Goal: Task Accomplishment & Management: Use online tool/utility

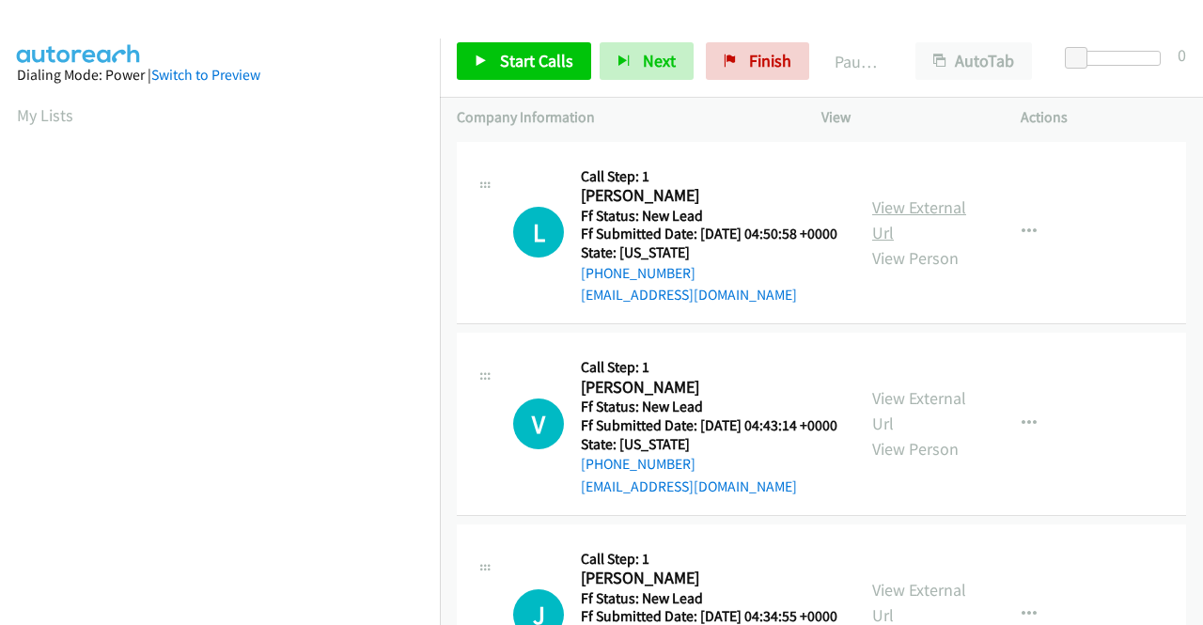
click at [891, 215] on link "View External Url" at bounding box center [919, 219] width 94 height 47
click at [912, 432] on link "View External Url" at bounding box center [919, 410] width 94 height 47
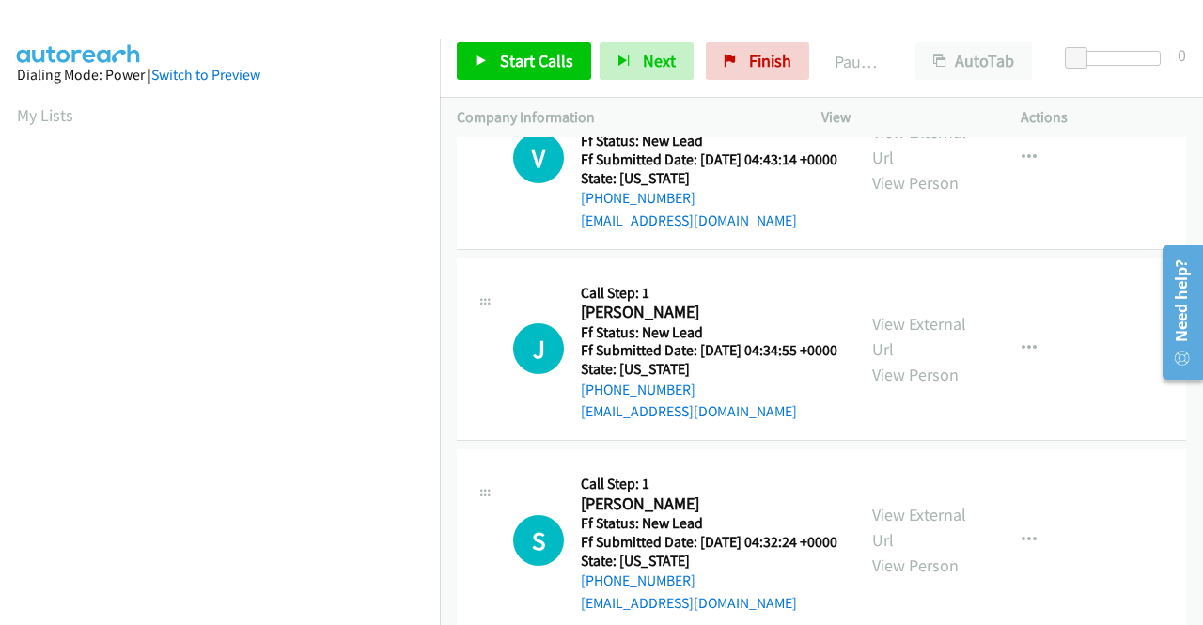
scroll to position [282, 0]
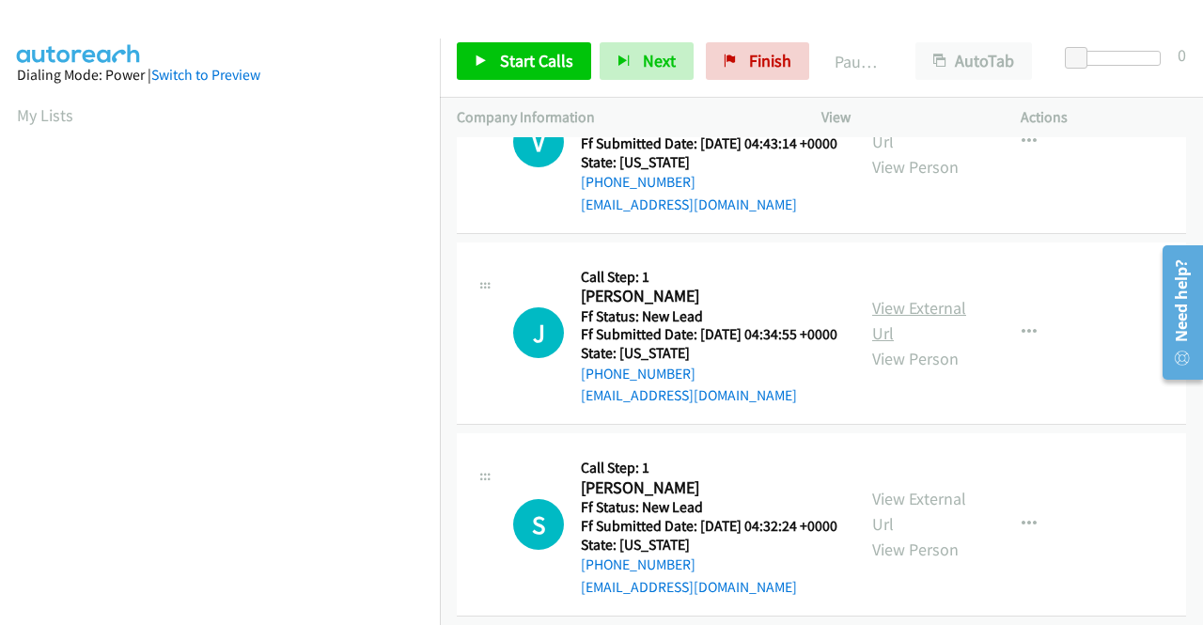
click at [933, 344] on link "View External Url" at bounding box center [919, 320] width 94 height 47
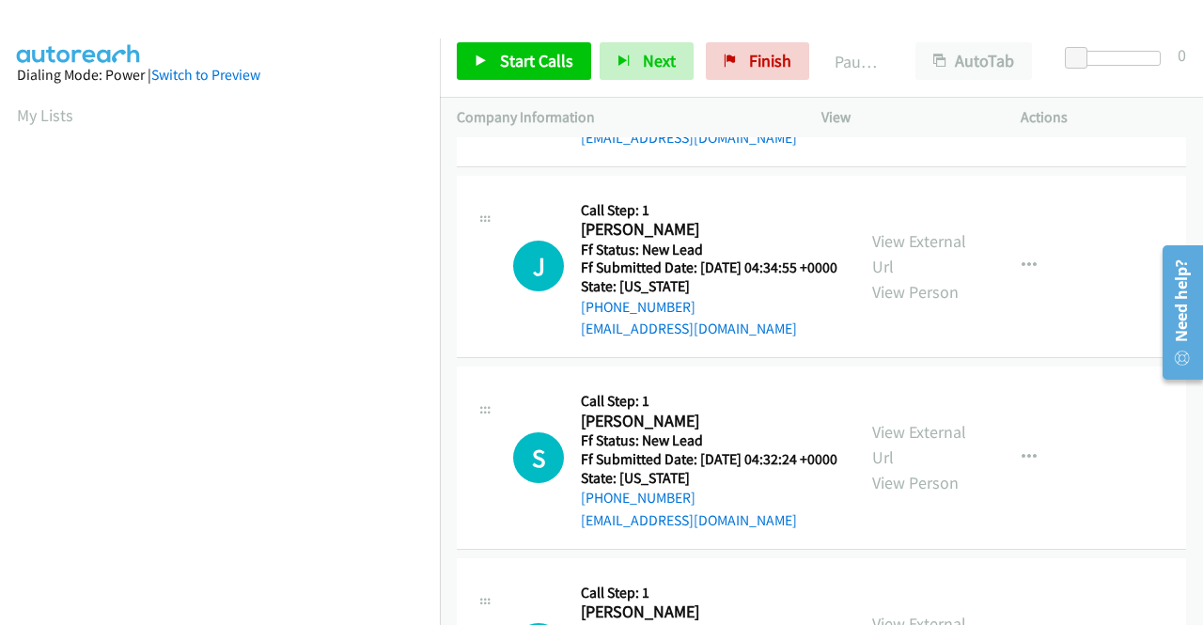
scroll to position [376, 0]
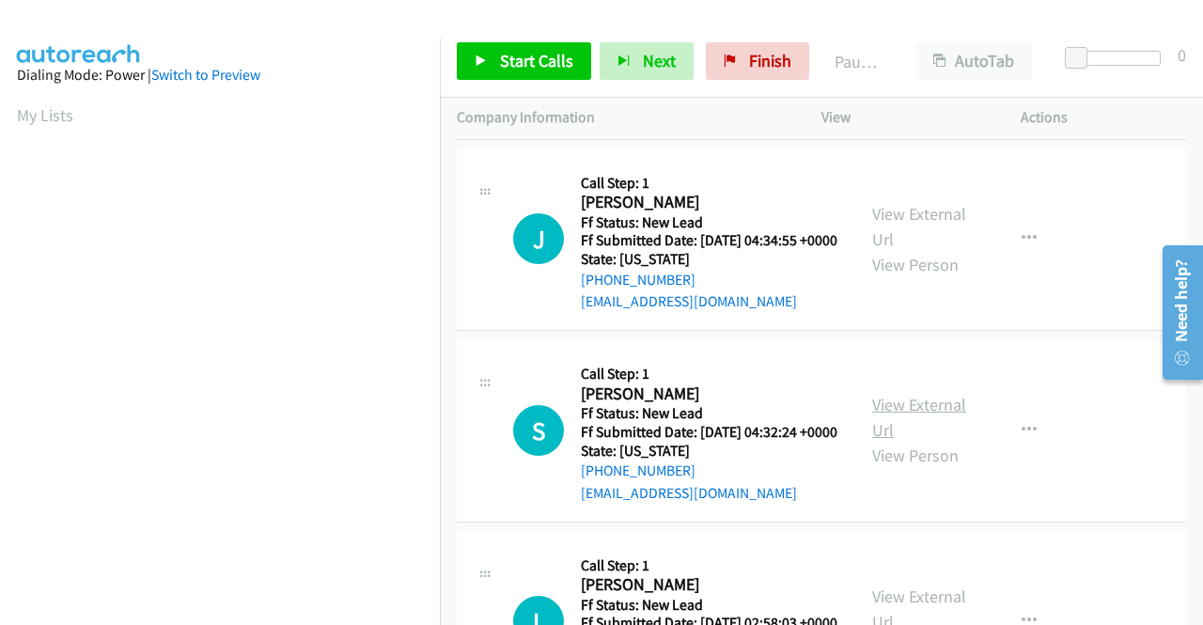
click at [911, 441] on link "View External Url" at bounding box center [919, 417] width 94 height 47
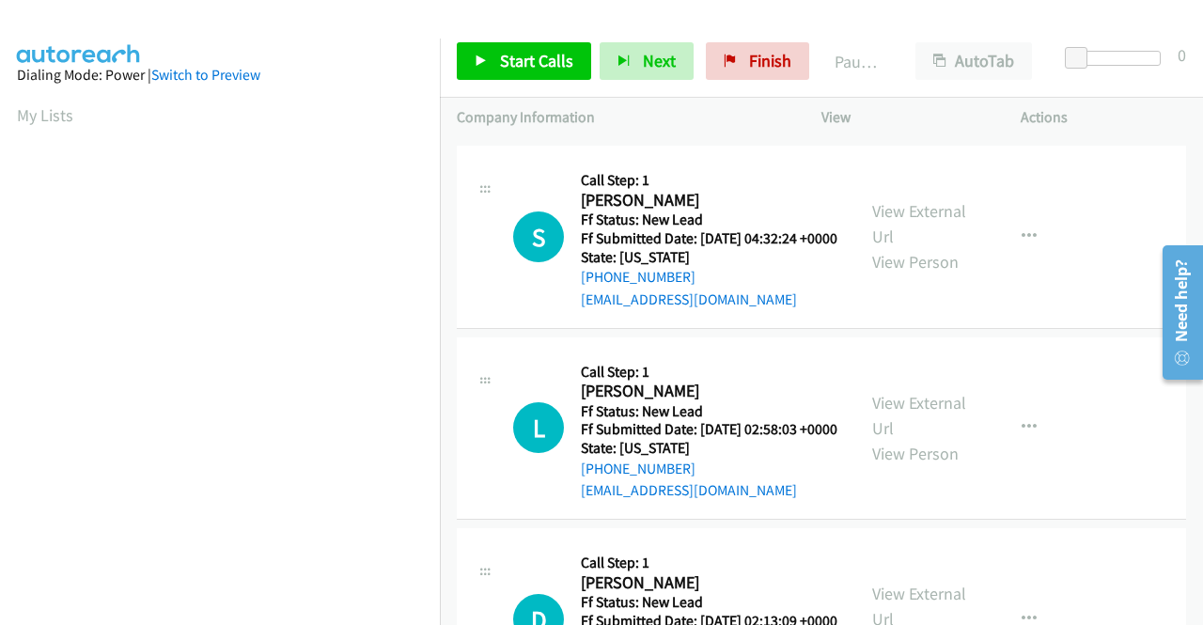
scroll to position [658, 0]
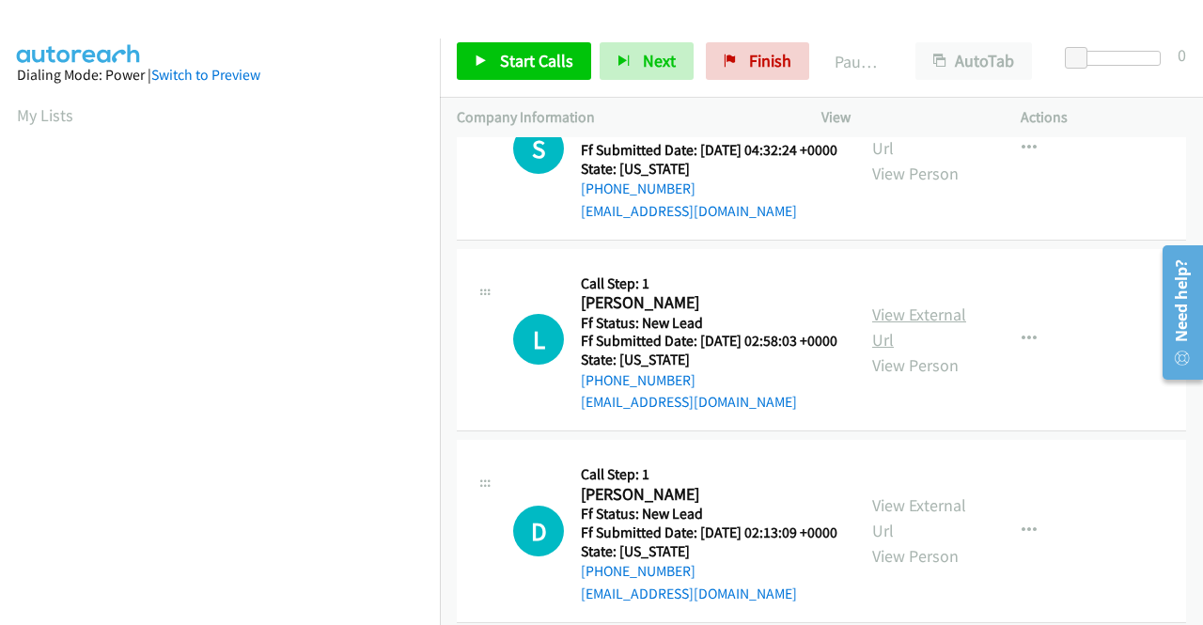
click at [945, 351] on link "View External Url" at bounding box center [919, 327] width 94 height 47
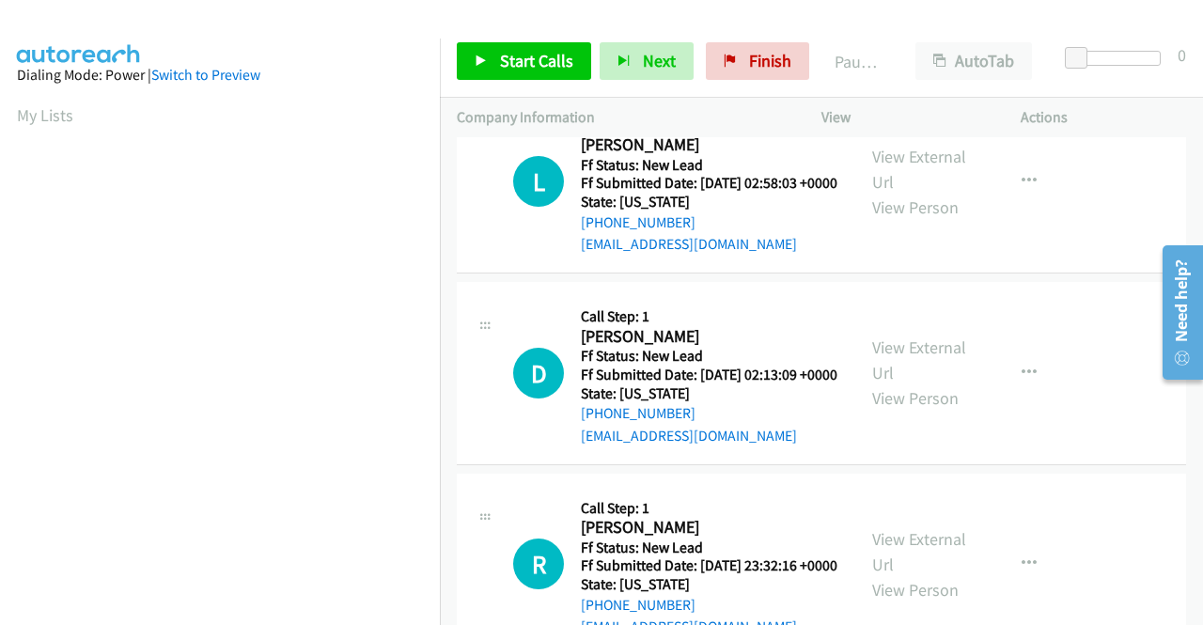
scroll to position [846, 0]
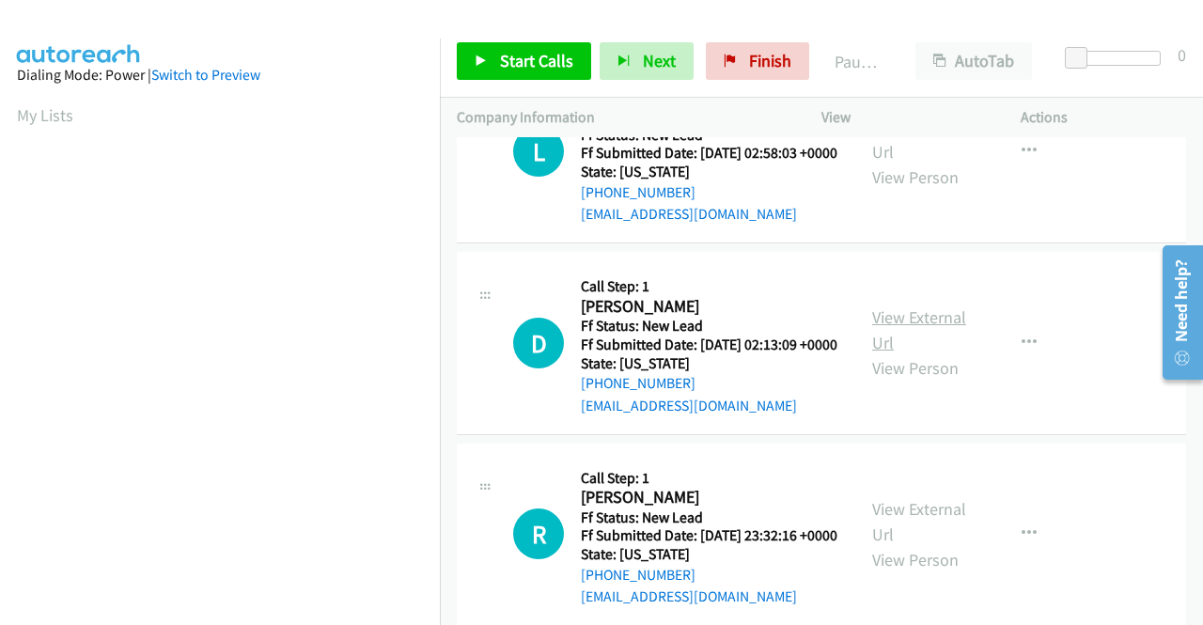
click at [913, 353] on link "View External Url" at bounding box center [919, 329] width 94 height 47
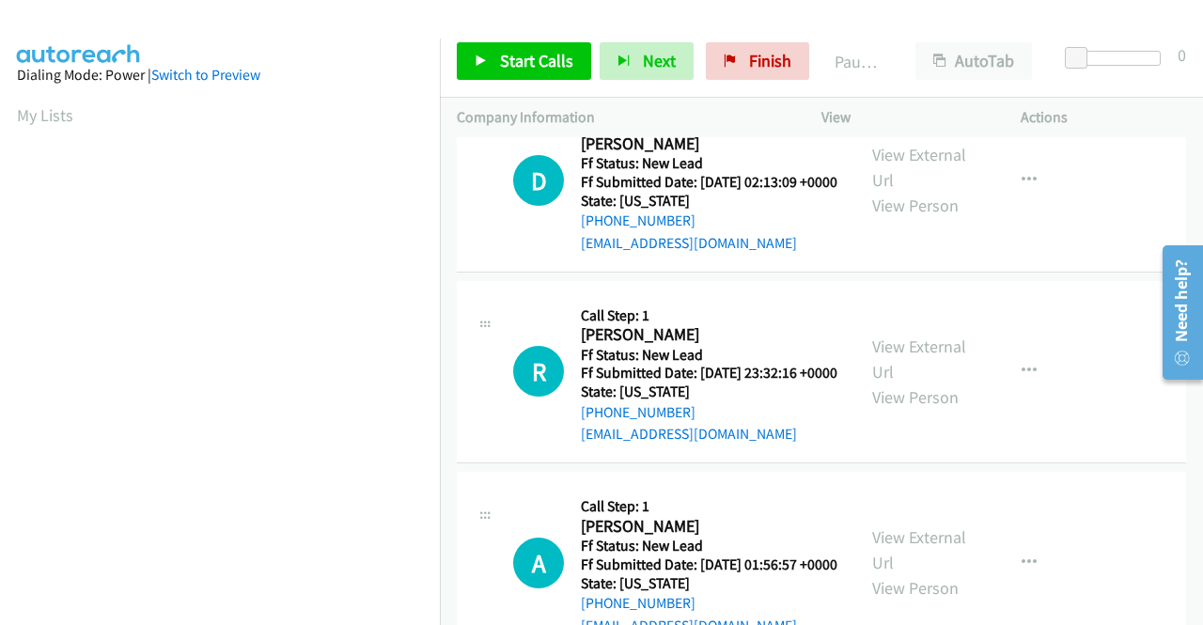
scroll to position [1034, 0]
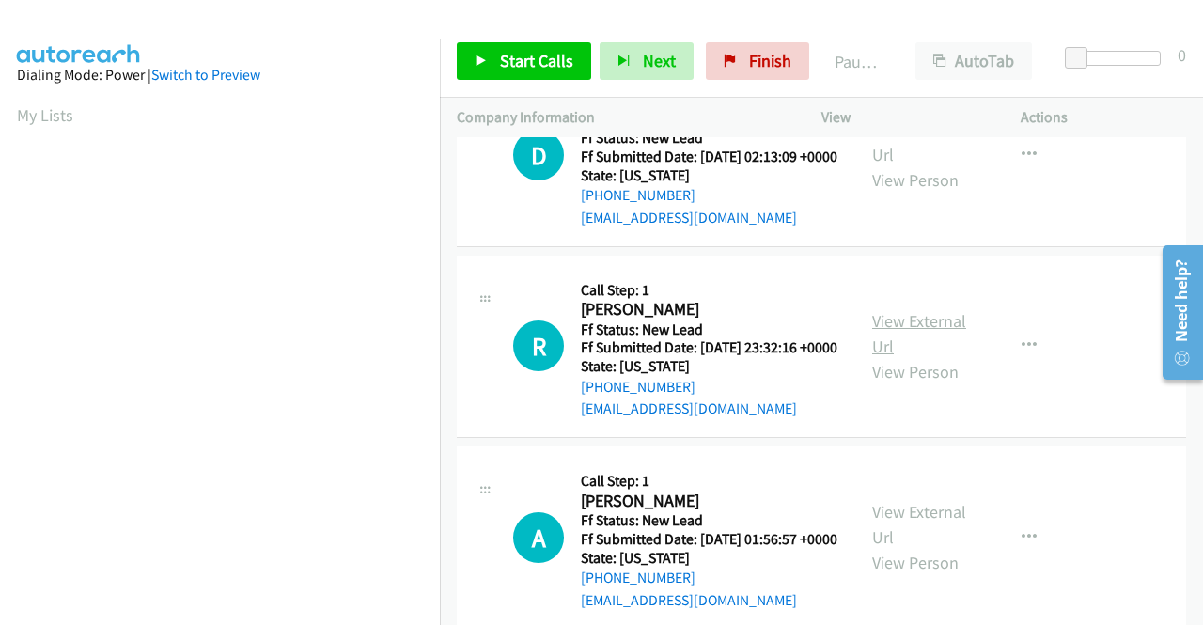
click at [928, 357] on link "View External Url" at bounding box center [919, 333] width 94 height 47
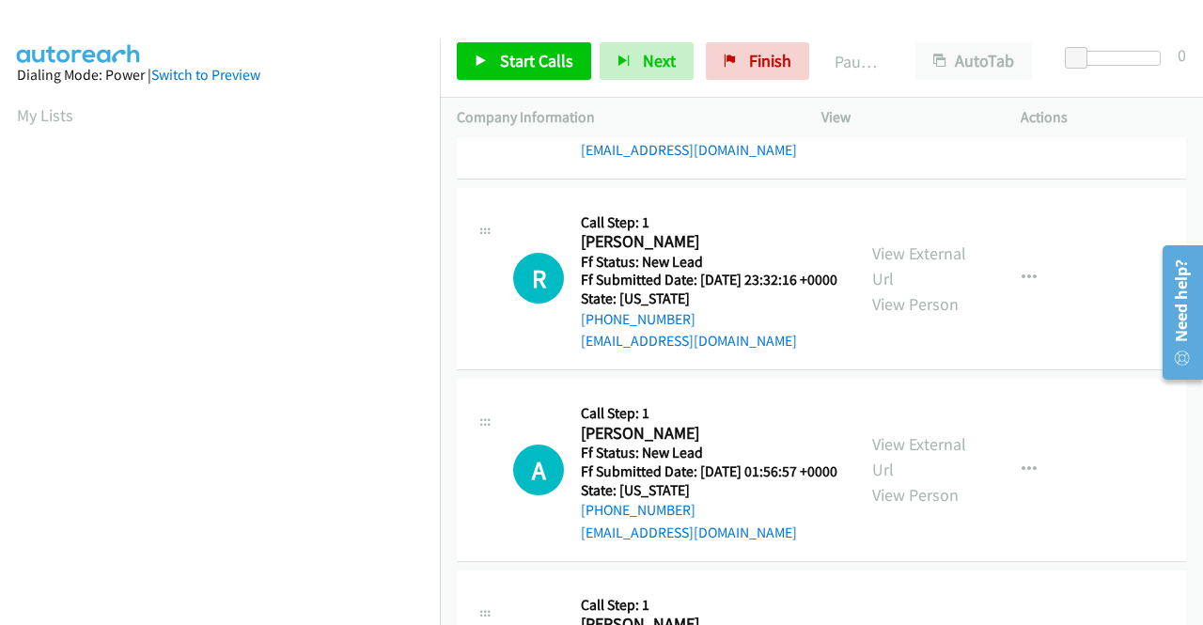
scroll to position [1128, 0]
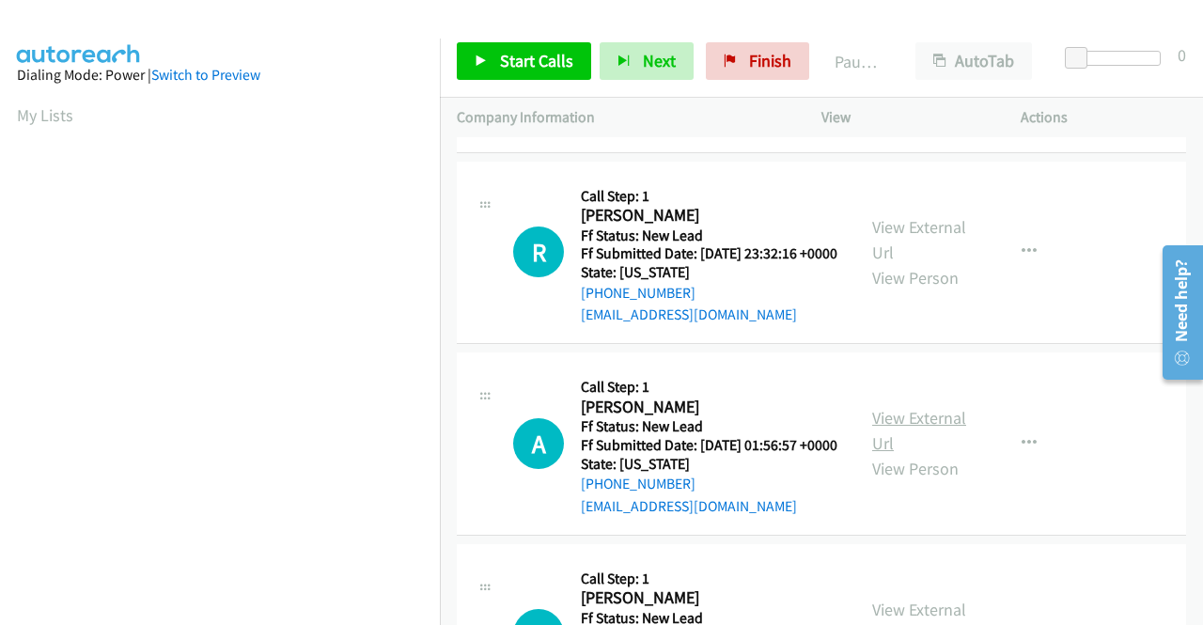
click at [923, 454] on link "View External Url" at bounding box center [919, 430] width 94 height 47
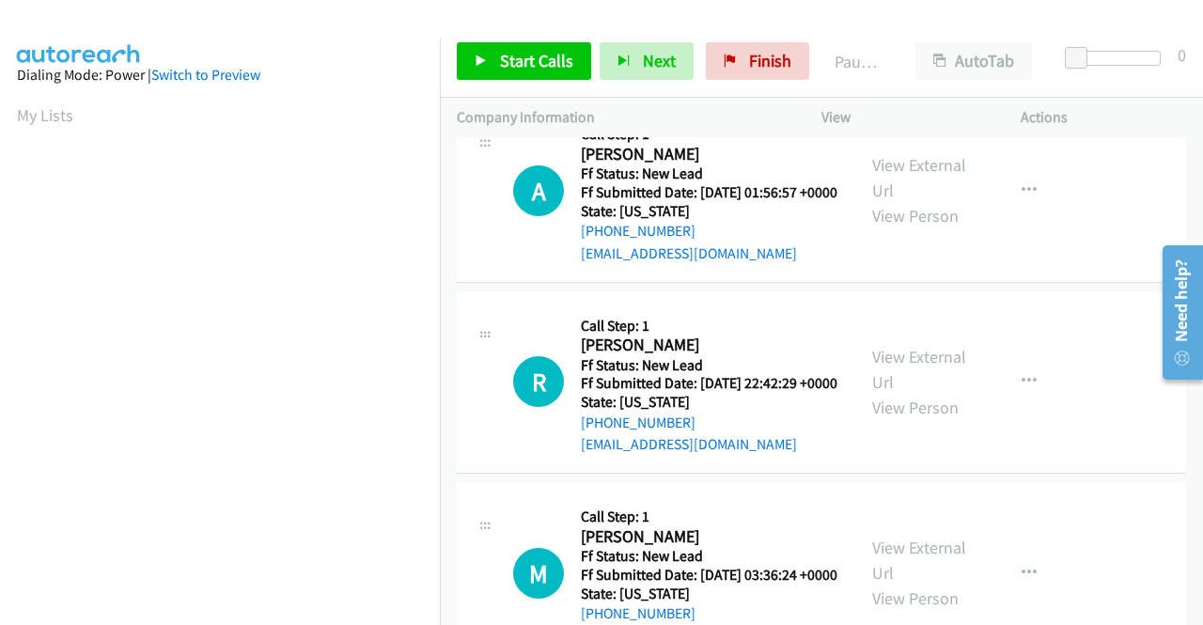
scroll to position [1410, 0]
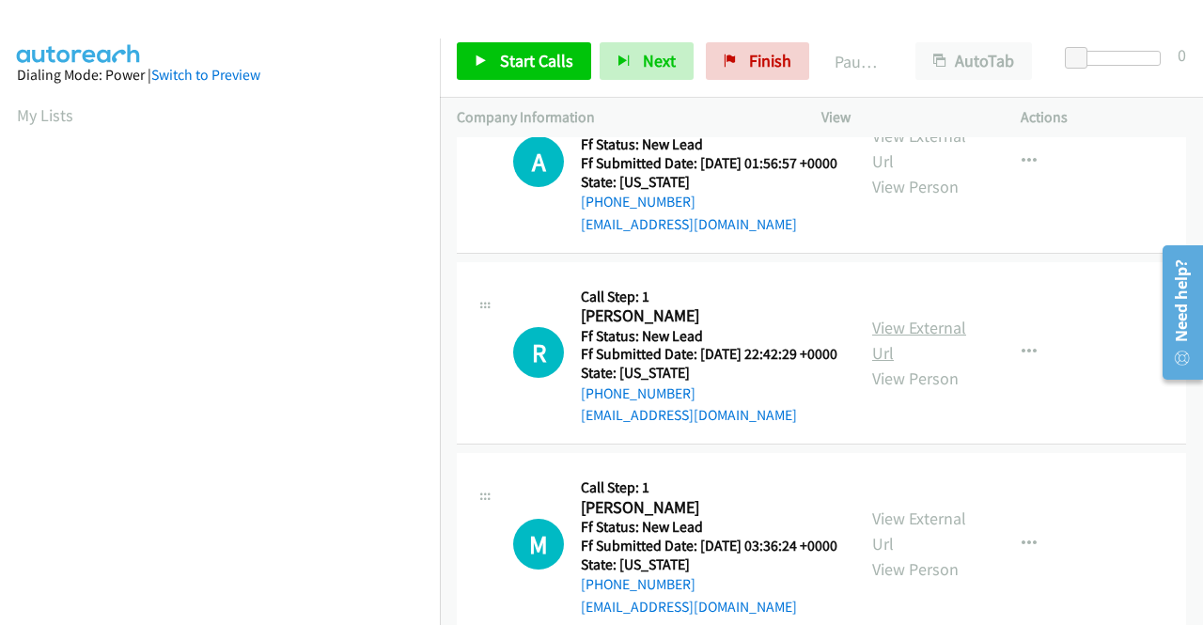
click at [914, 364] on link "View External Url" at bounding box center [919, 340] width 94 height 47
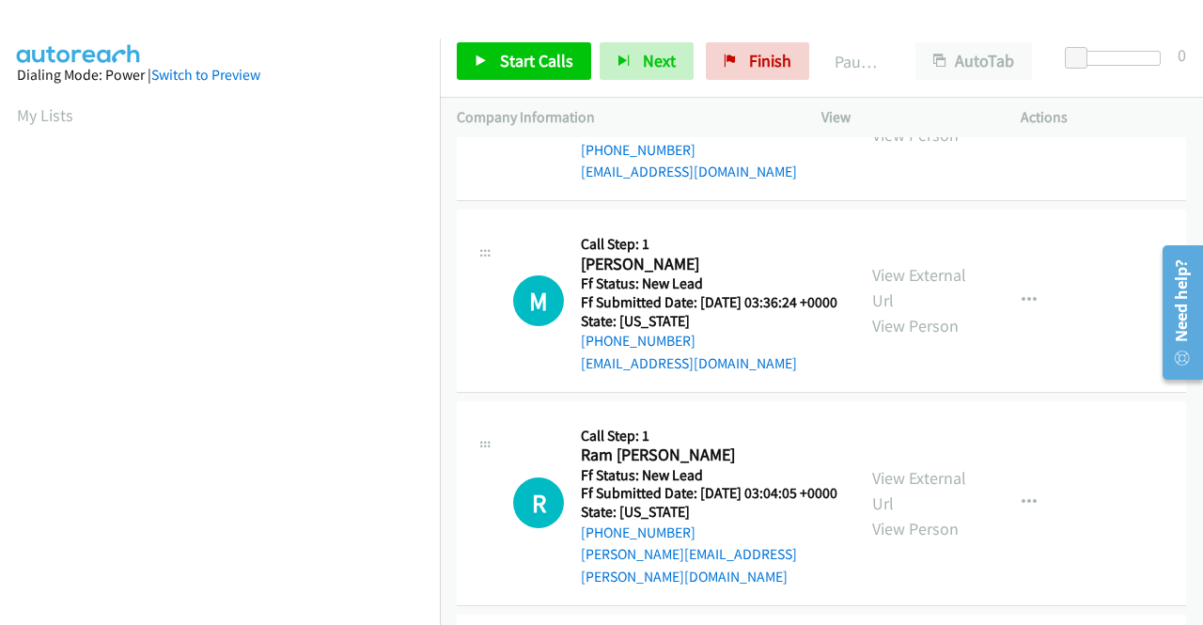
scroll to position [1692, 0]
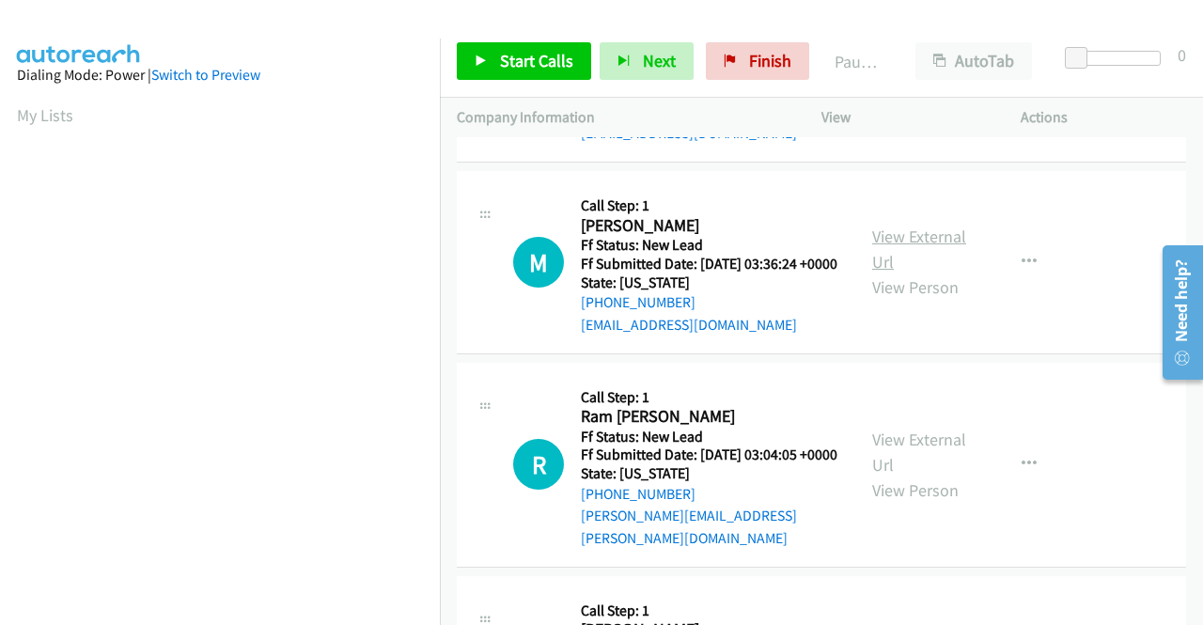
click at [907, 273] on link "View External Url" at bounding box center [919, 249] width 94 height 47
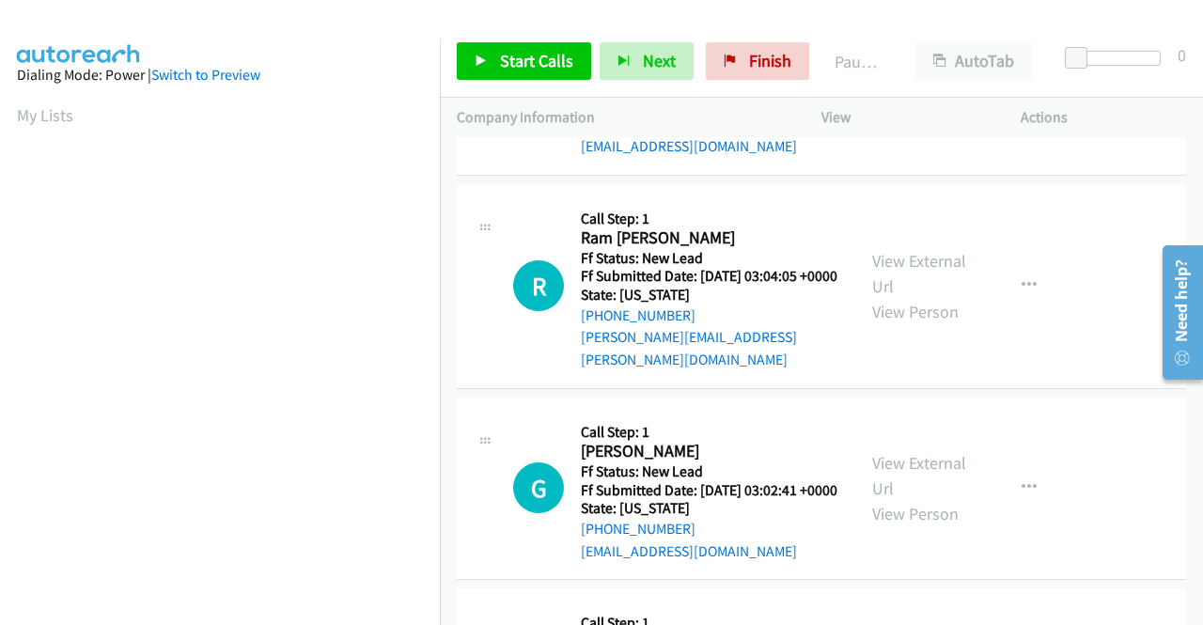
scroll to position [1880, 0]
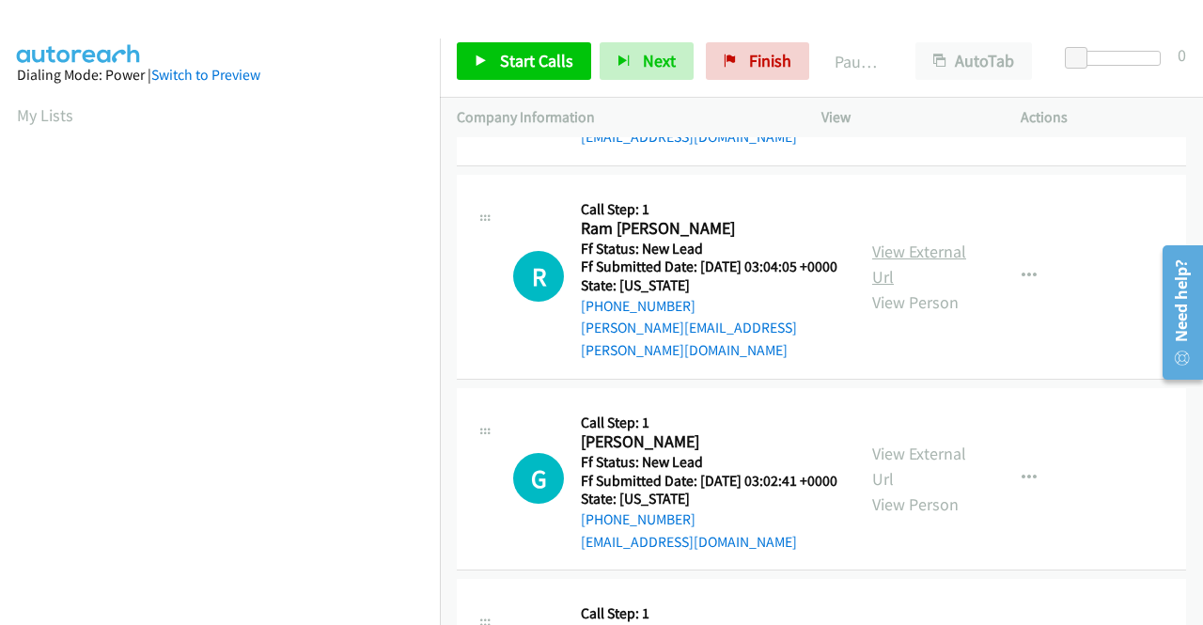
click at [934, 288] on link "View External Url" at bounding box center [919, 264] width 94 height 47
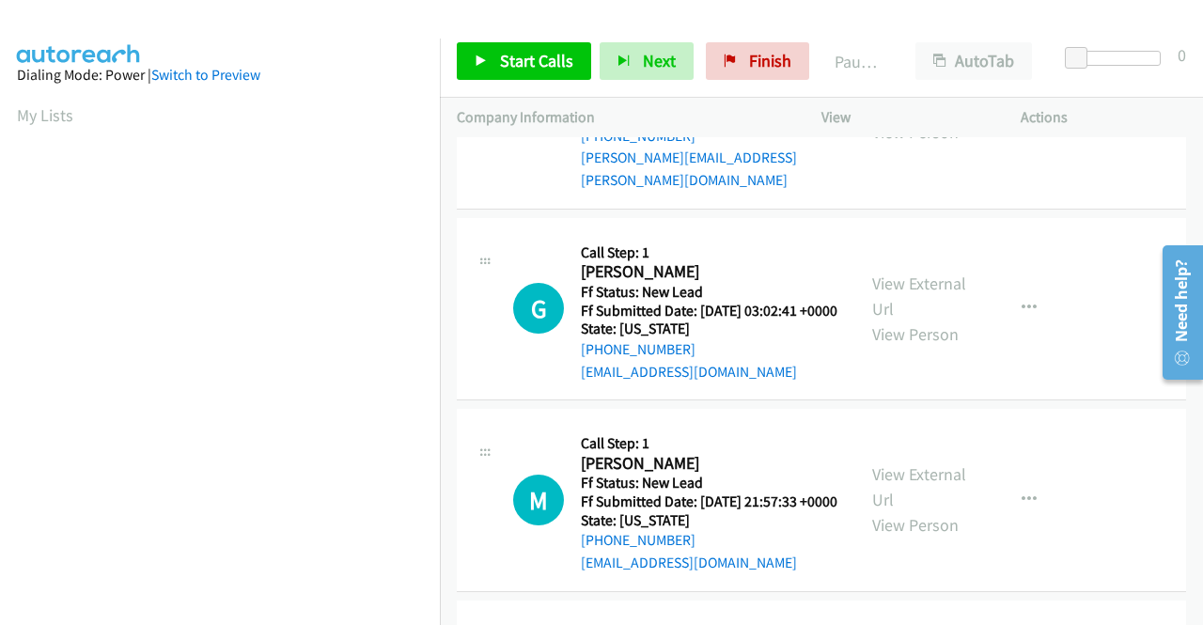
scroll to position [2068, 0]
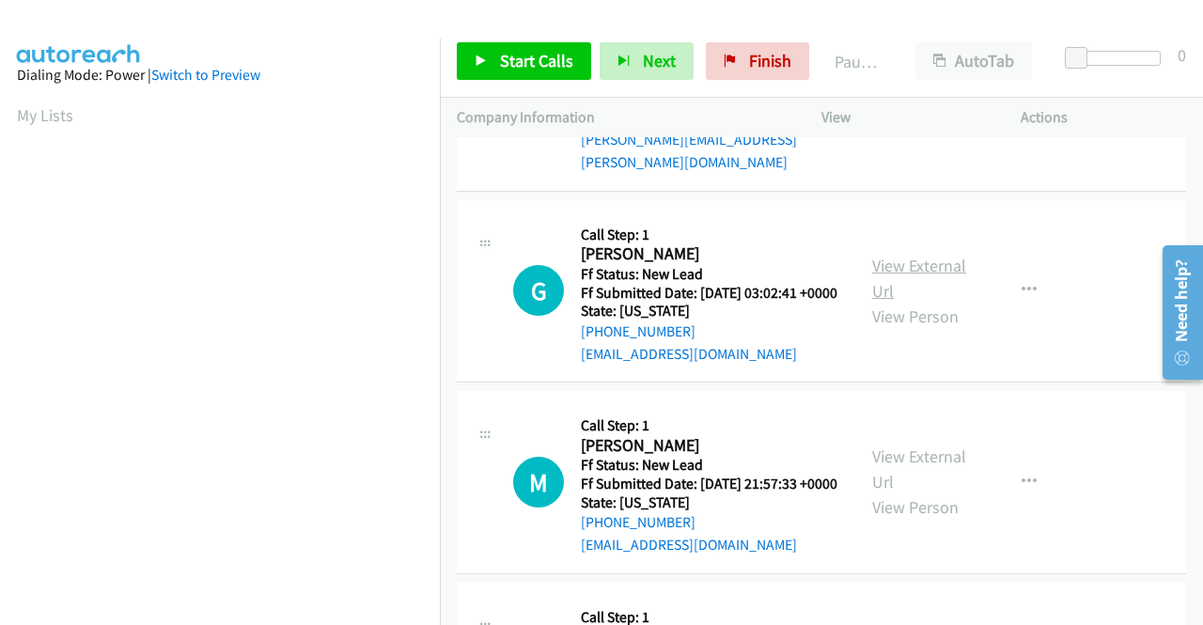
click at [925, 302] on link "View External Url" at bounding box center [919, 278] width 94 height 47
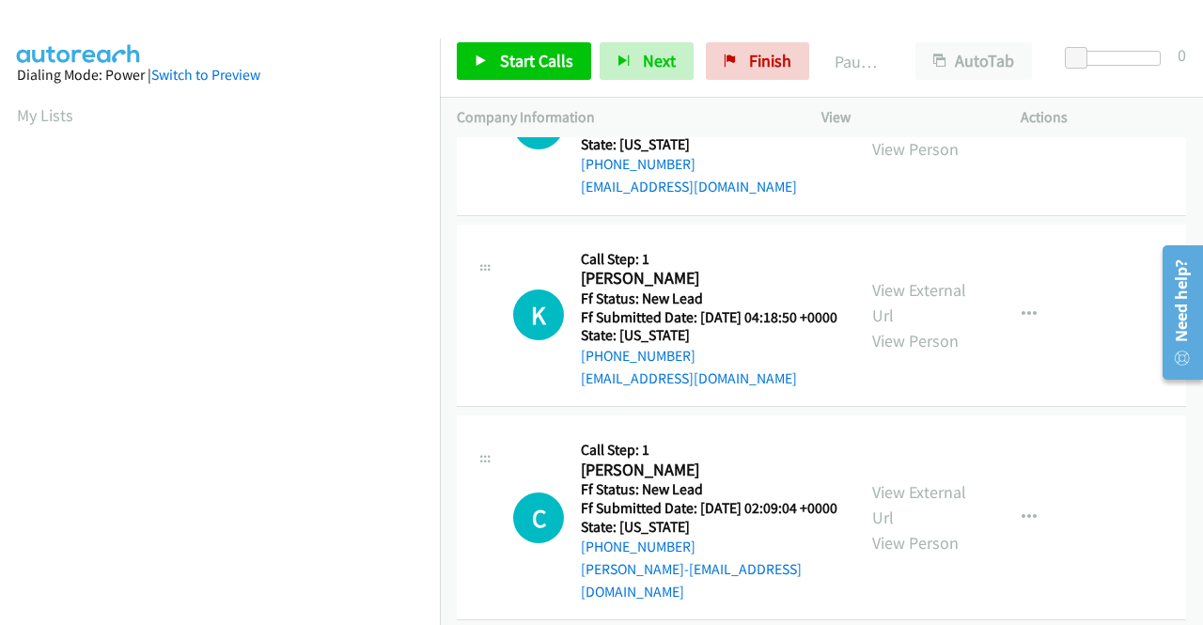
scroll to position [2444, 0]
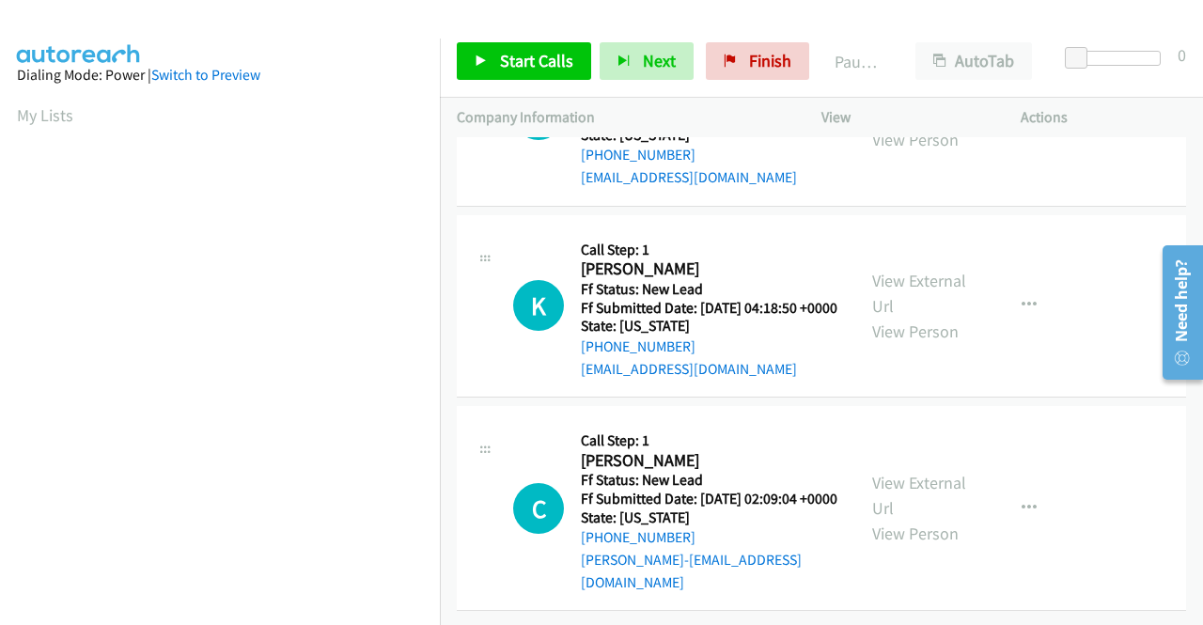
click at [909, 125] on link "View External Url" at bounding box center [919, 101] width 94 height 47
click at [934, 313] on link "View External Url" at bounding box center [919, 293] width 94 height 47
click at [904, 473] on link "View External Url" at bounding box center [919, 495] width 94 height 47
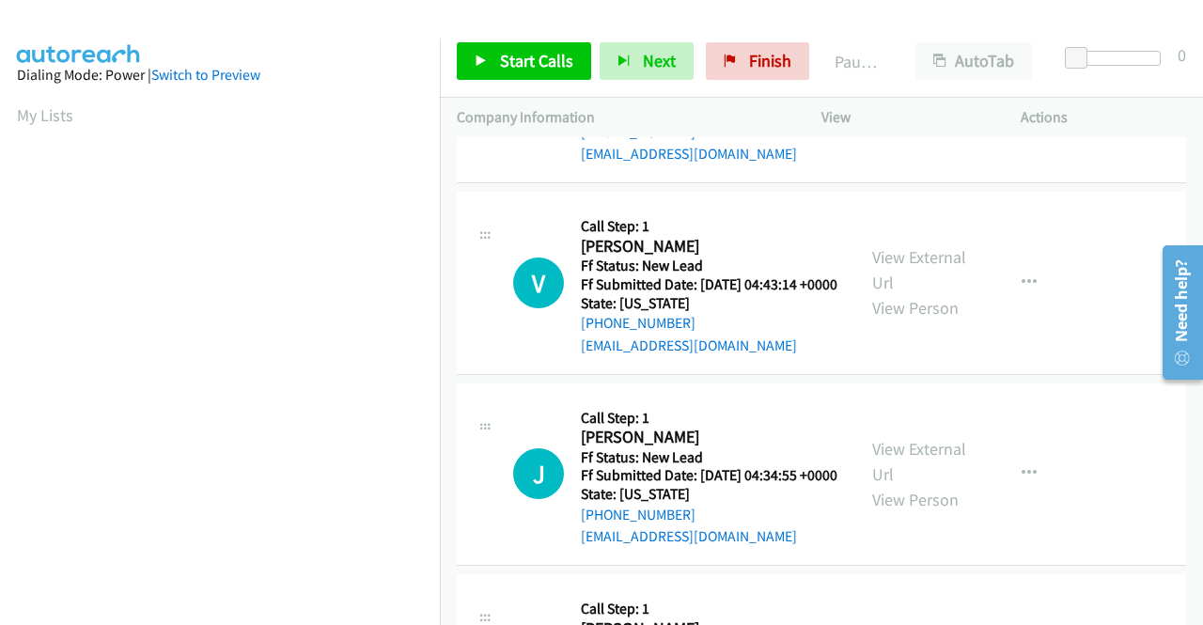
scroll to position [0, 0]
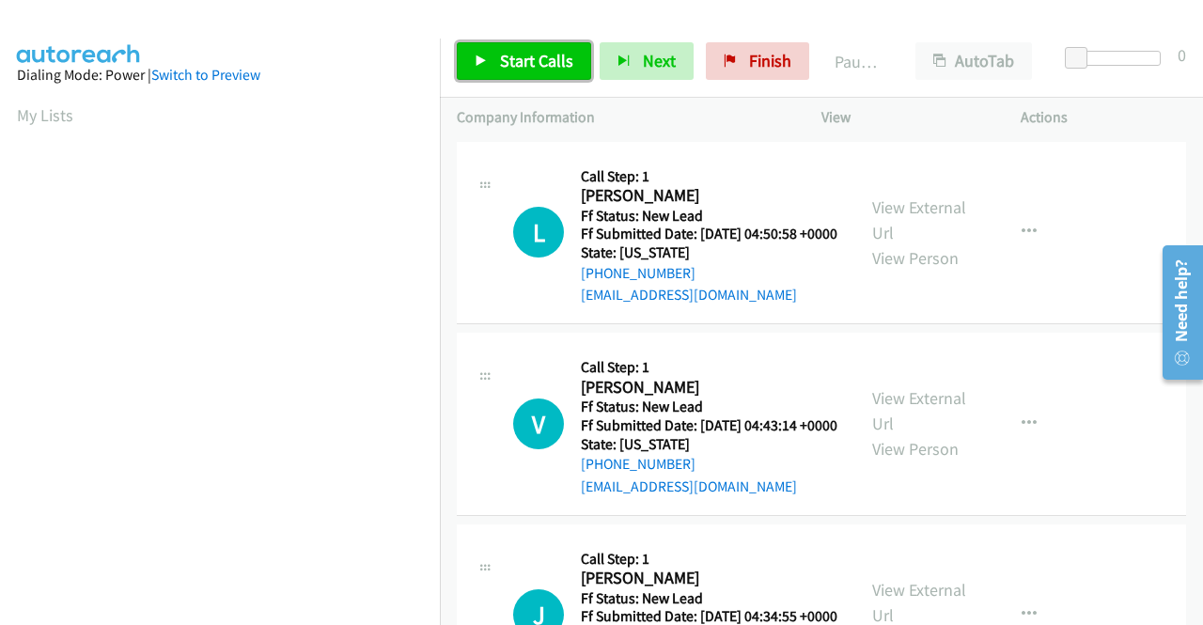
click at [485, 62] on icon at bounding box center [481, 61] width 13 height 13
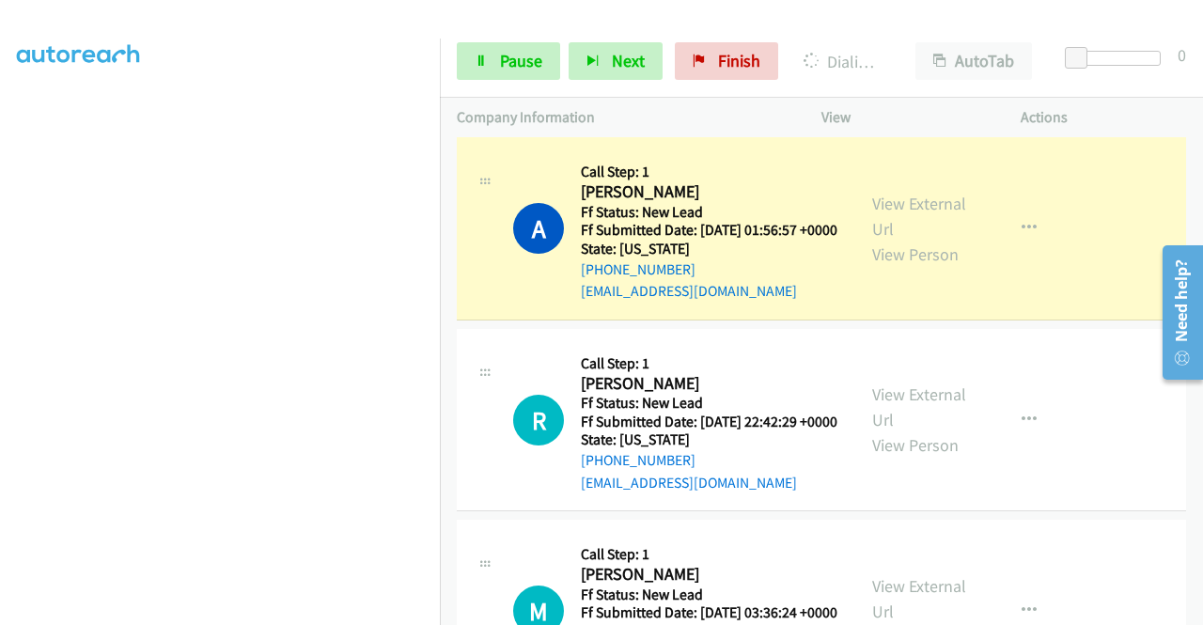
scroll to position [38, 0]
click at [491, 59] on link "Pause" at bounding box center [508, 61] width 103 height 38
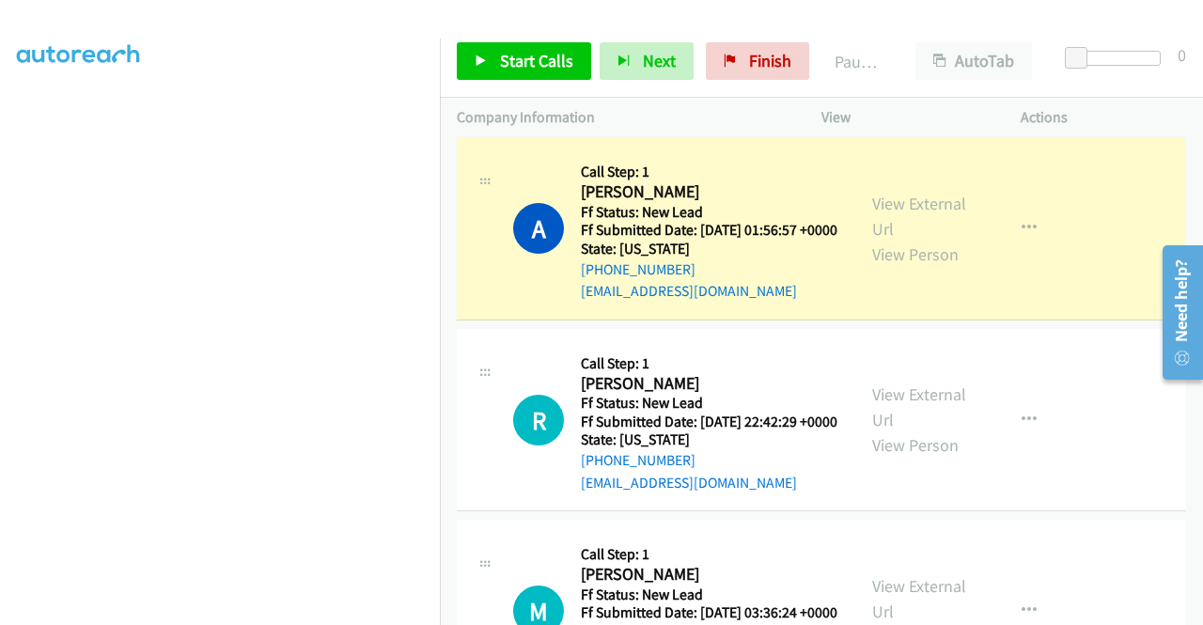
scroll to position [0, 0]
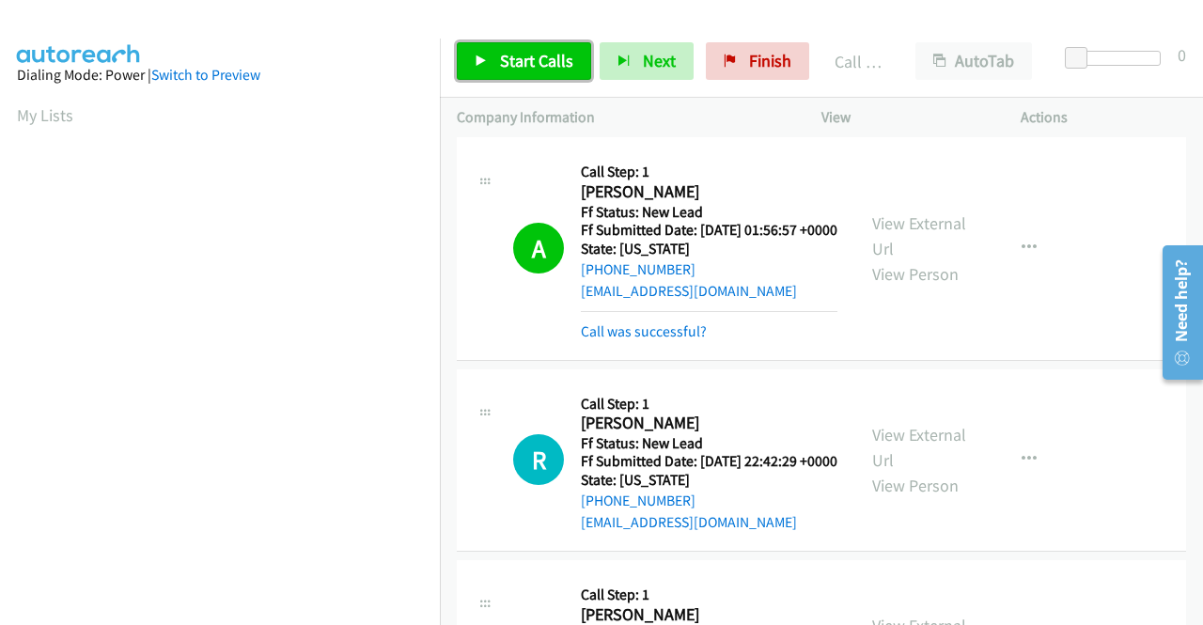
click at [533, 54] on span "Start Calls" at bounding box center [536, 61] width 73 height 22
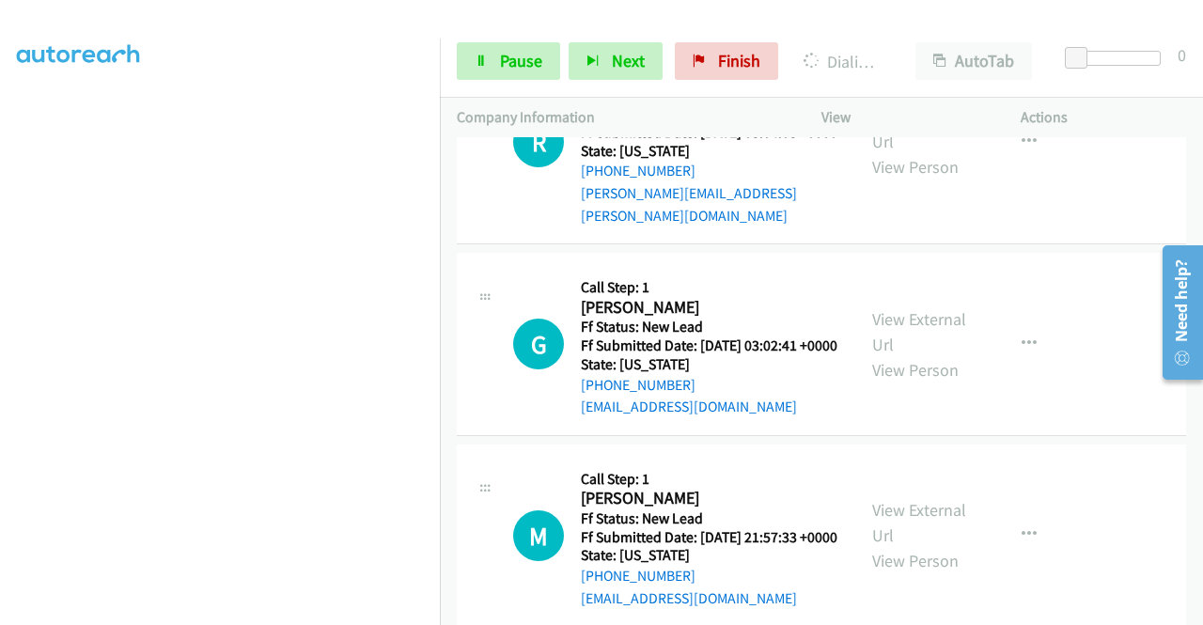
scroll to position [429, 0]
click at [480, 71] on link "Pause" at bounding box center [508, 61] width 103 height 38
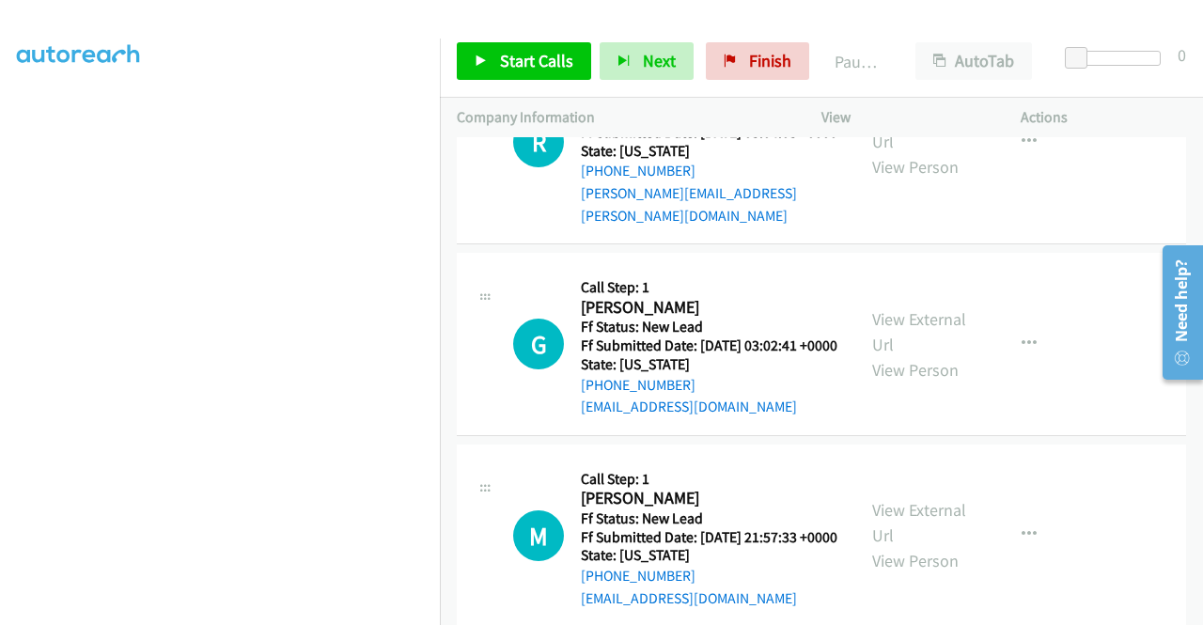
scroll to position [0, 0]
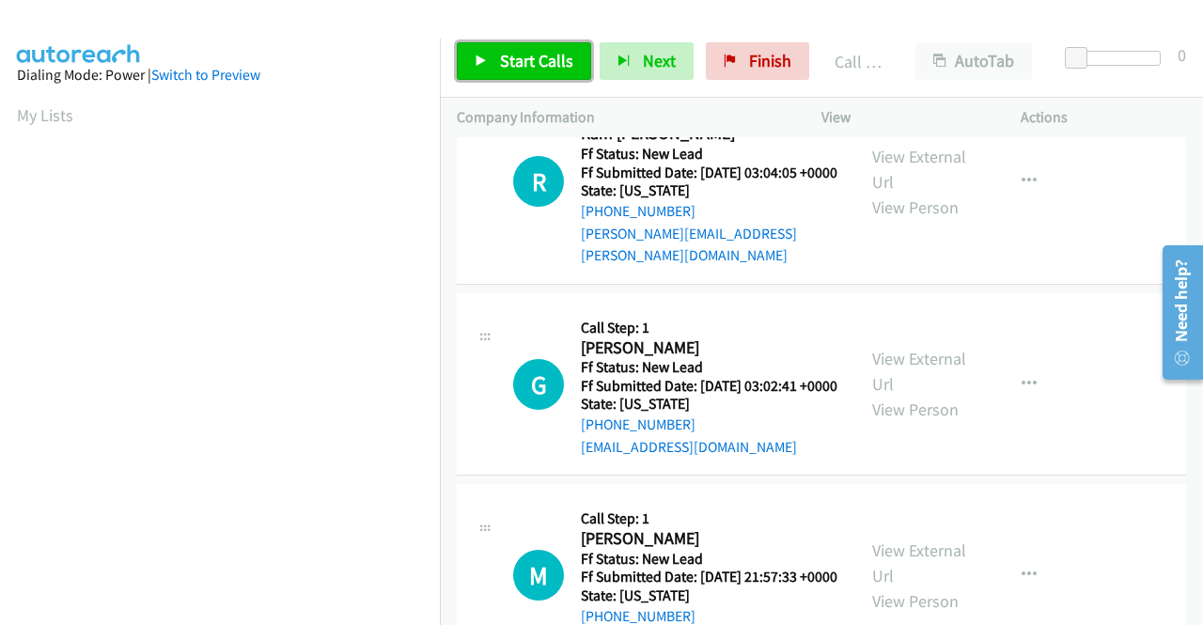
click at [500, 67] on span "Start Calls" at bounding box center [536, 61] width 73 height 22
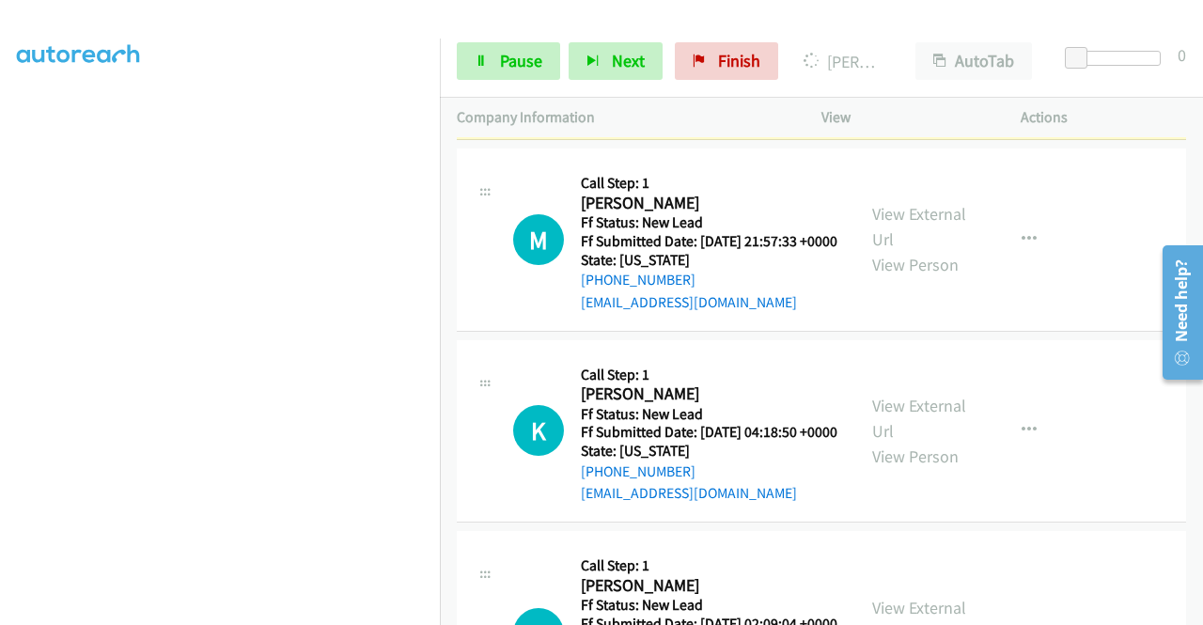
scroll to position [429, 0]
click at [499, 49] on link "Pause" at bounding box center [508, 61] width 103 height 38
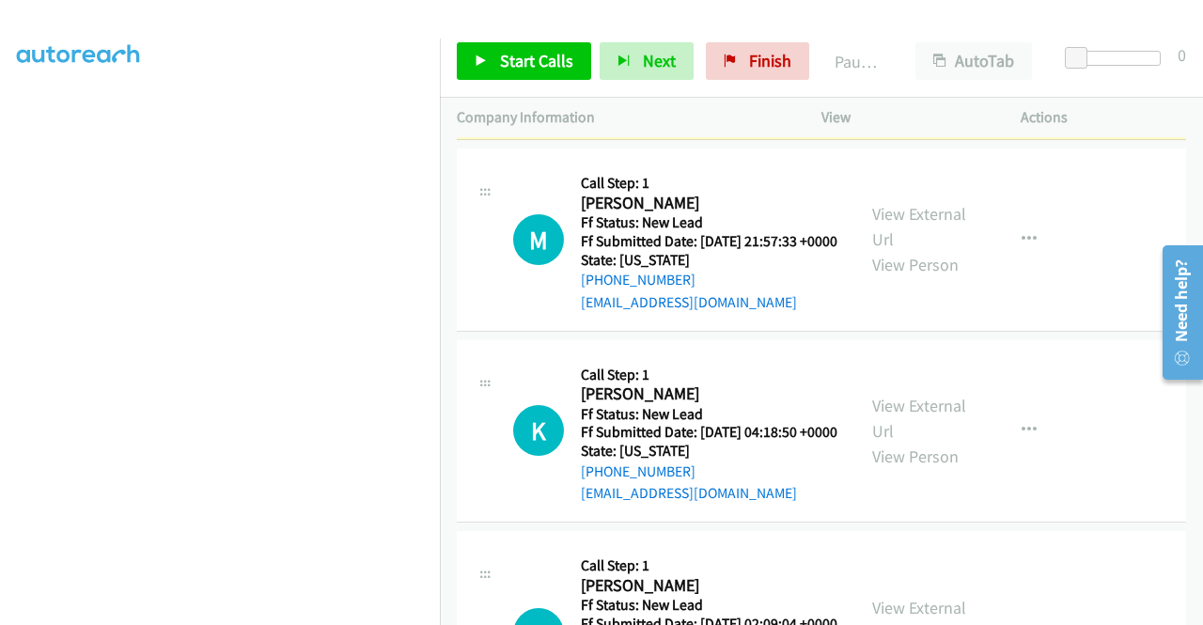
scroll to position [0, 0]
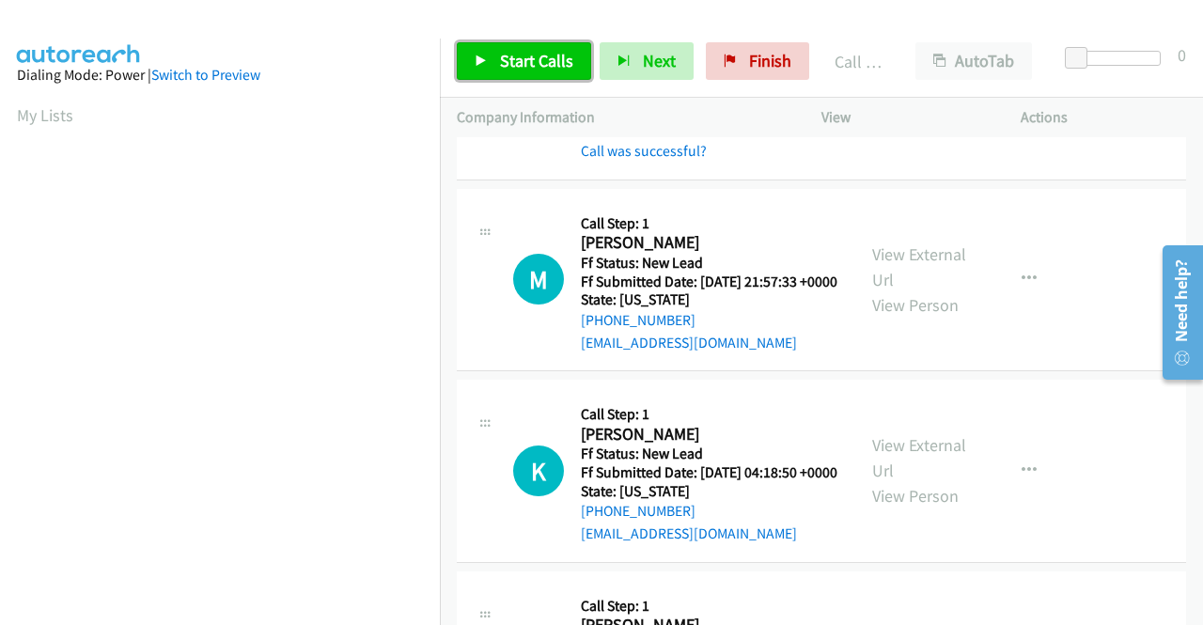
click at [558, 72] on link "Start Calls" at bounding box center [524, 61] width 134 height 38
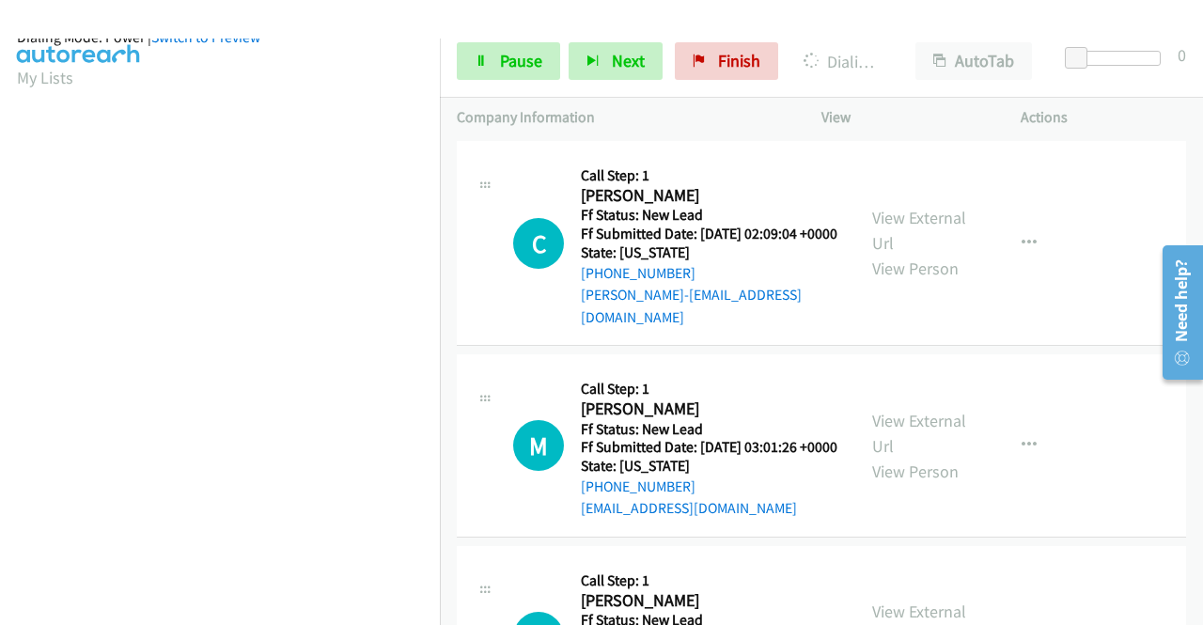
scroll to position [429, 0]
click at [530, 55] on span "Pause" at bounding box center [521, 61] width 42 height 22
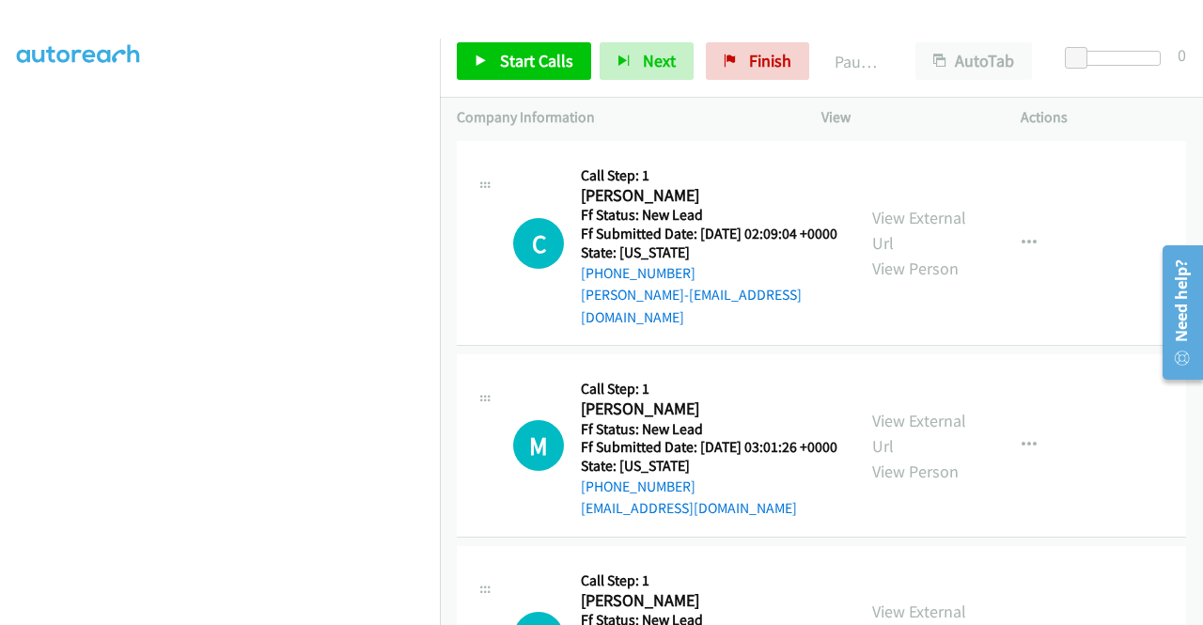
scroll to position [53, 0]
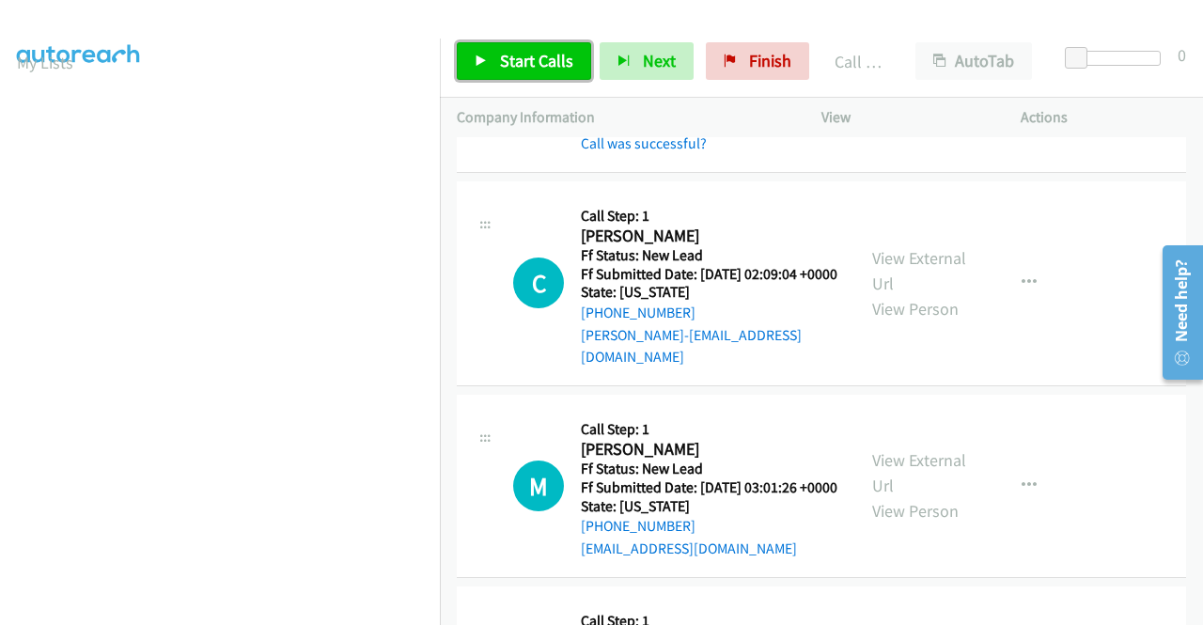
click at [572, 56] on link "Start Calls" at bounding box center [524, 61] width 134 height 38
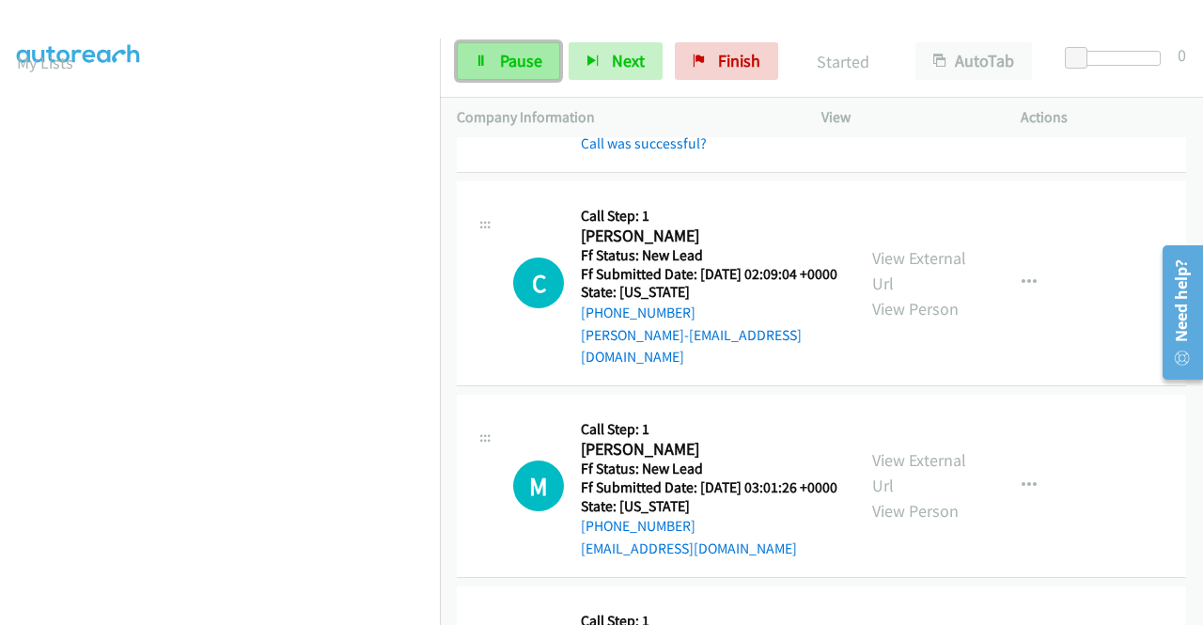
click at [534, 60] on span "Pause" at bounding box center [521, 61] width 42 height 22
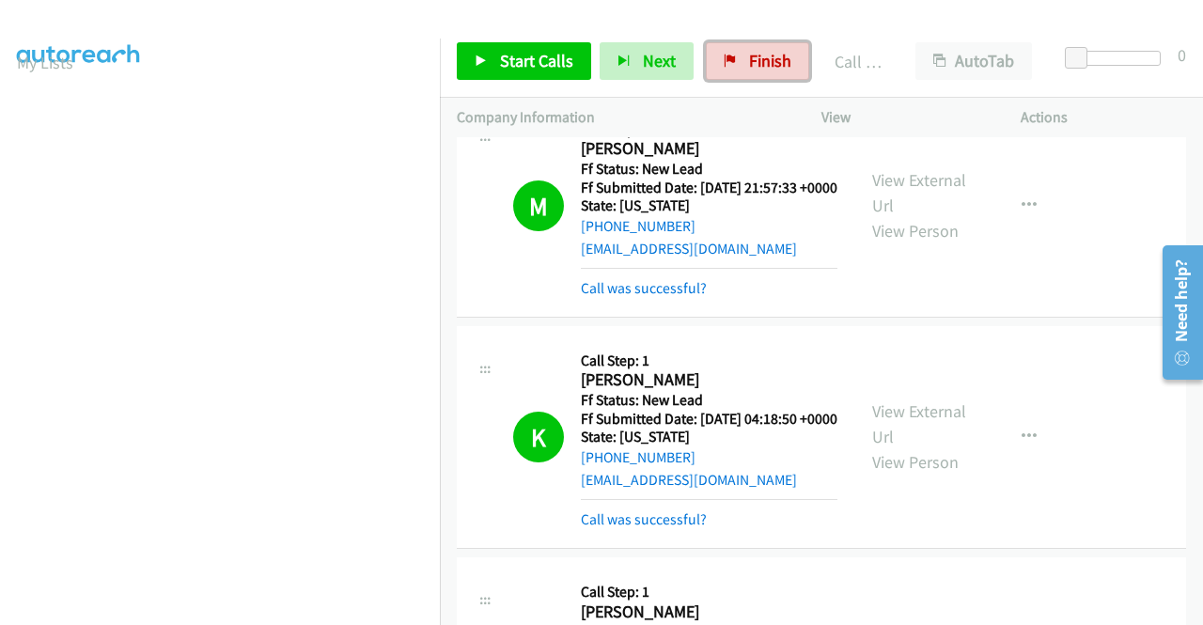
drag, startPoint x: 750, startPoint y: 65, endPoint x: 689, endPoint y: 104, distance: 72.8
click at [750, 65] on span "Finish" at bounding box center [770, 61] width 42 height 22
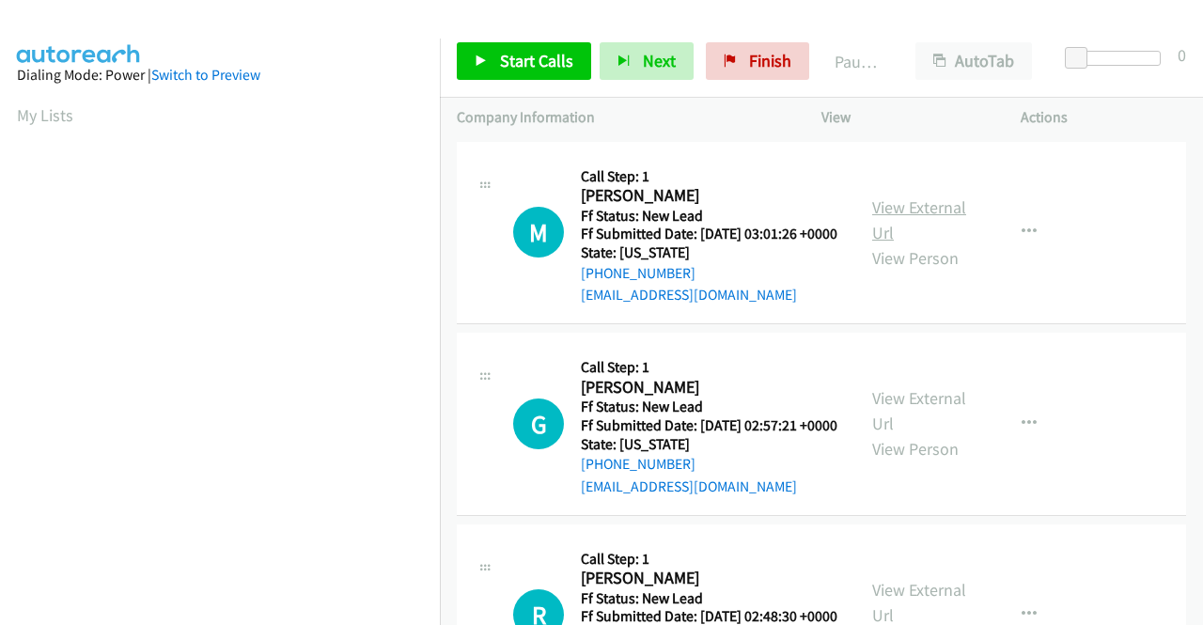
click at [885, 220] on link "View External Url" at bounding box center [919, 219] width 94 height 47
click at [930, 434] on link "View External Url" at bounding box center [919, 410] width 94 height 47
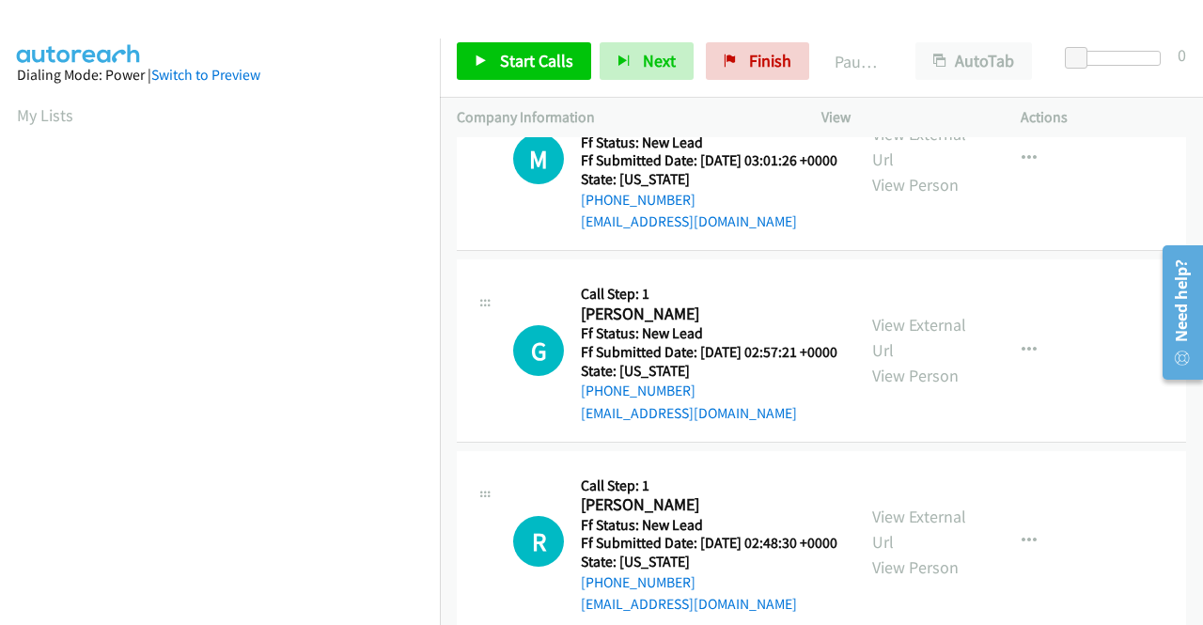
scroll to position [188, 0]
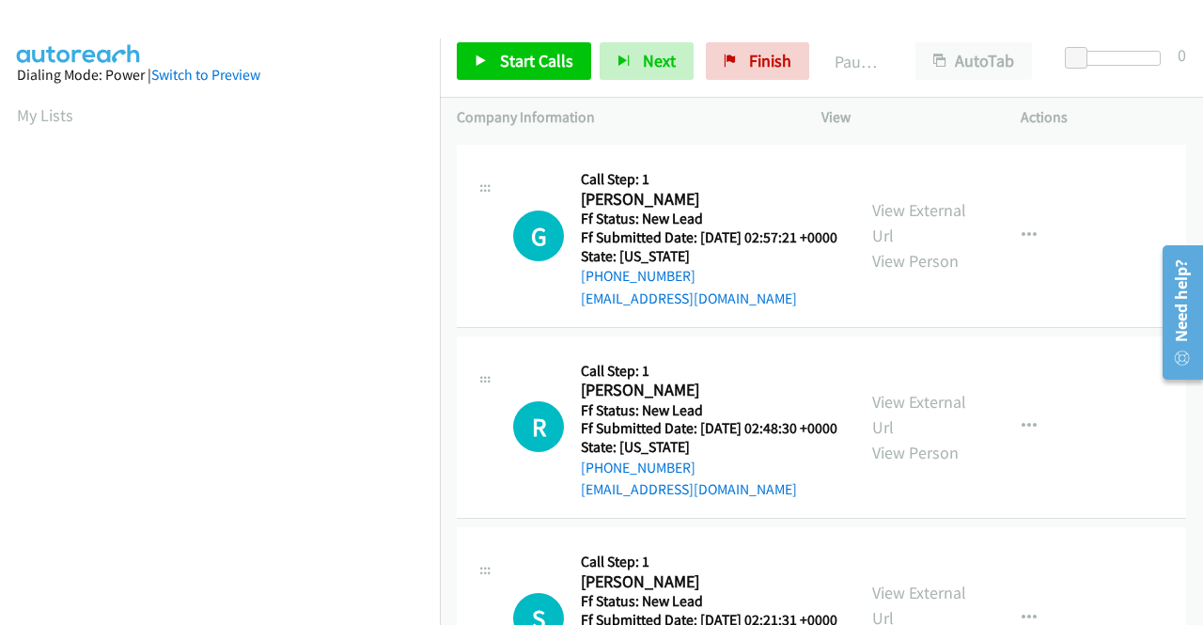
click at [922, 460] on div "View External Url View Person" at bounding box center [921, 427] width 98 height 76
click at [924, 438] on link "View External Url" at bounding box center [919, 414] width 94 height 47
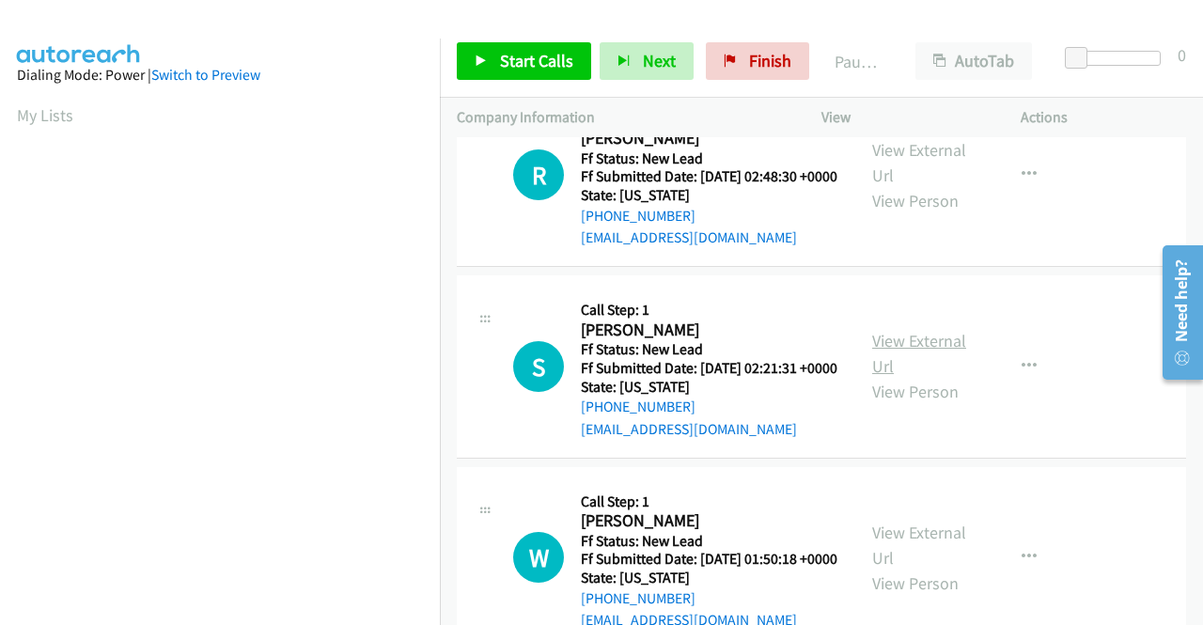
scroll to position [470, 0]
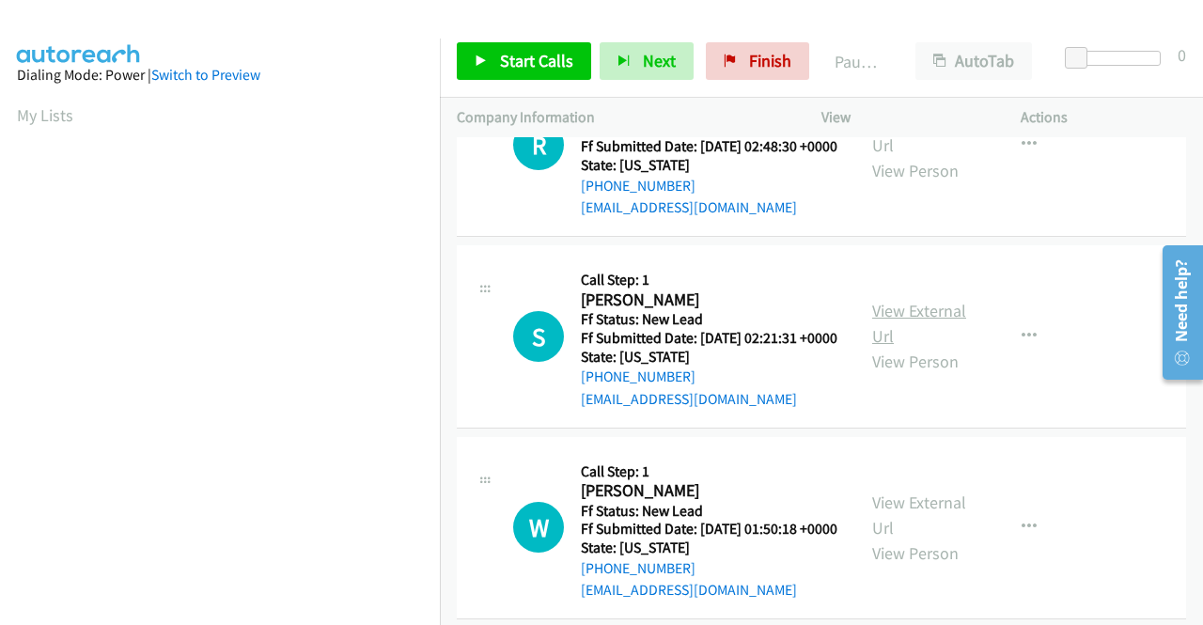
click at [901, 347] on link "View External Url" at bounding box center [919, 323] width 94 height 47
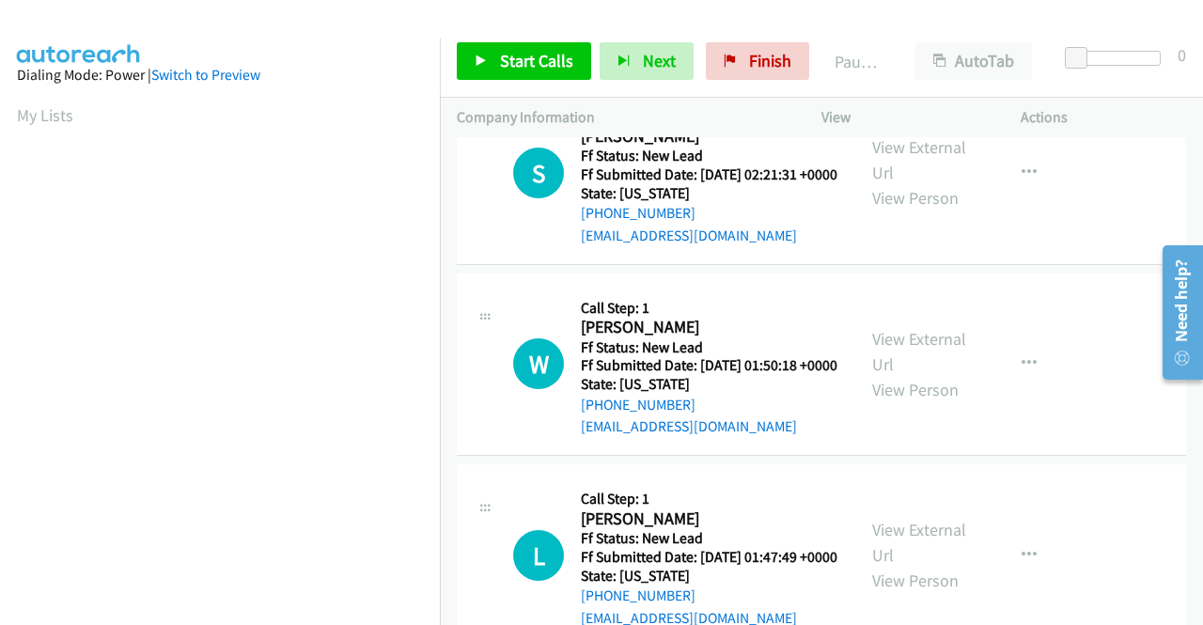
scroll to position [658, 0]
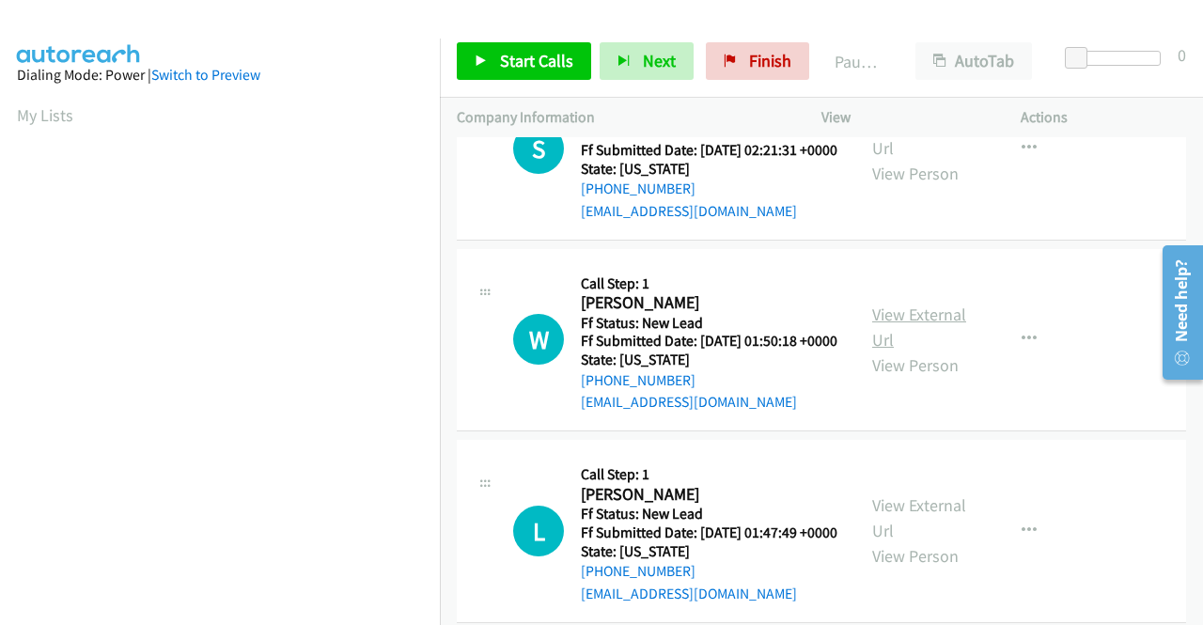
click at [910, 351] on link "View External Url" at bounding box center [919, 327] width 94 height 47
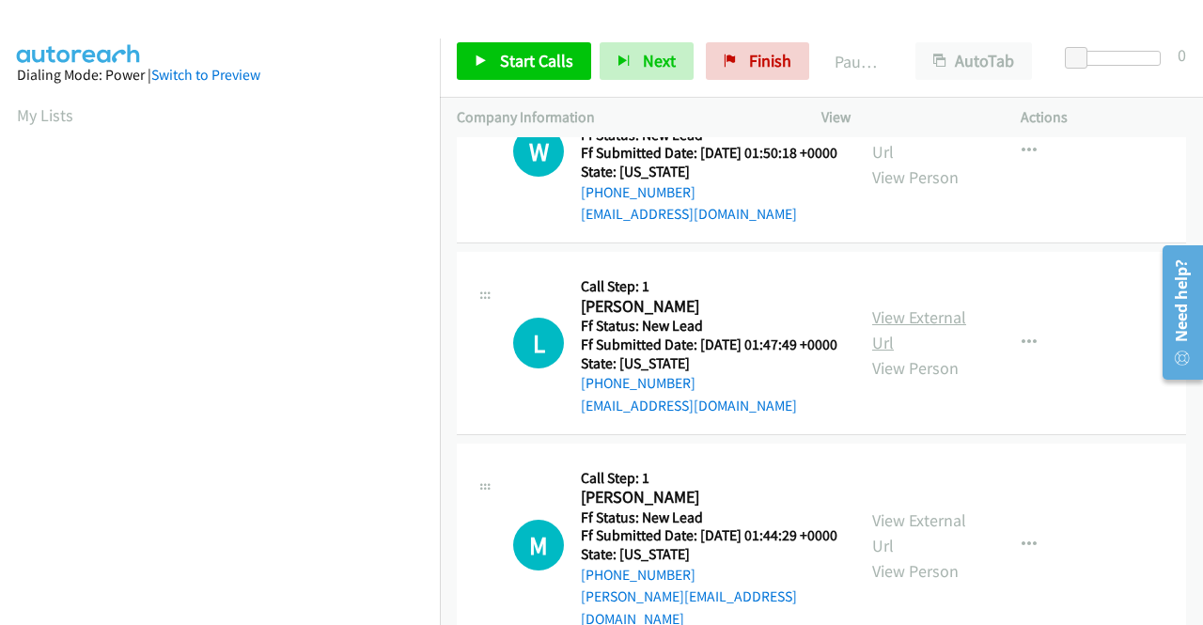
click at [914, 353] on link "View External Url" at bounding box center [919, 329] width 94 height 47
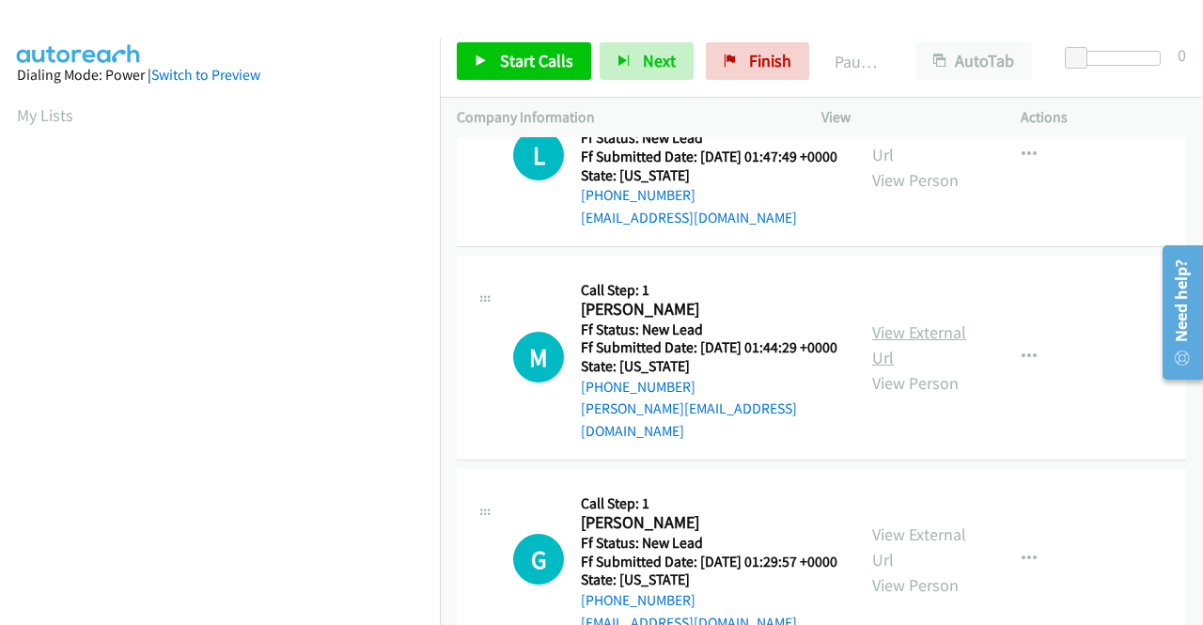
click at [910, 369] on link "View External Url" at bounding box center [919, 345] width 94 height 47
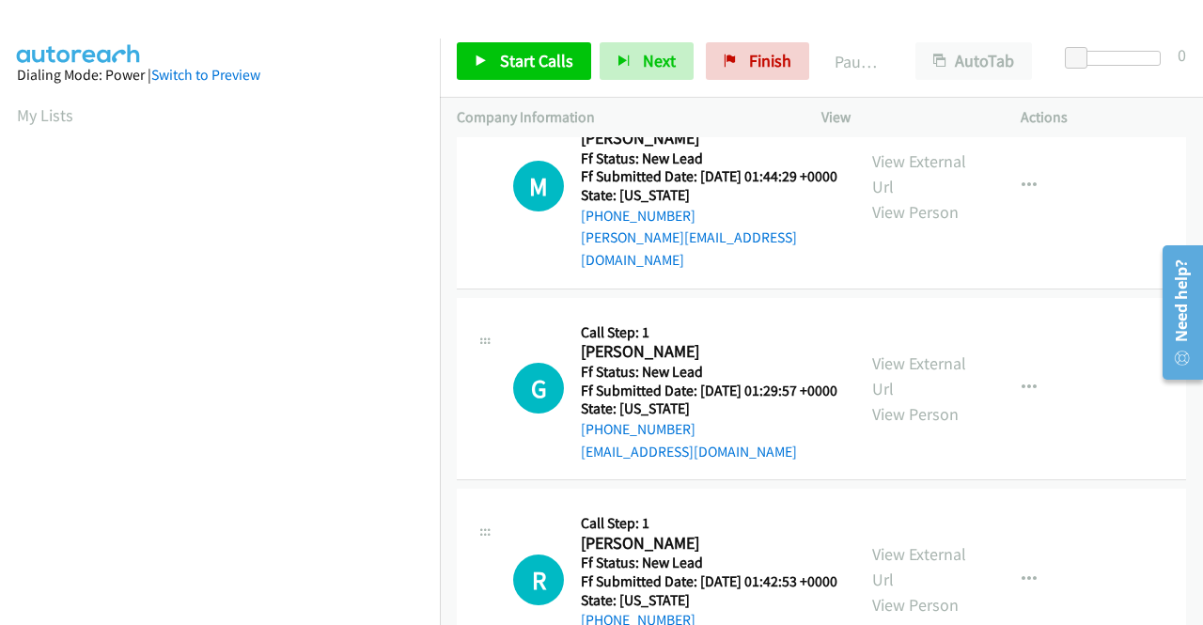
scroll to position [1222, 0]
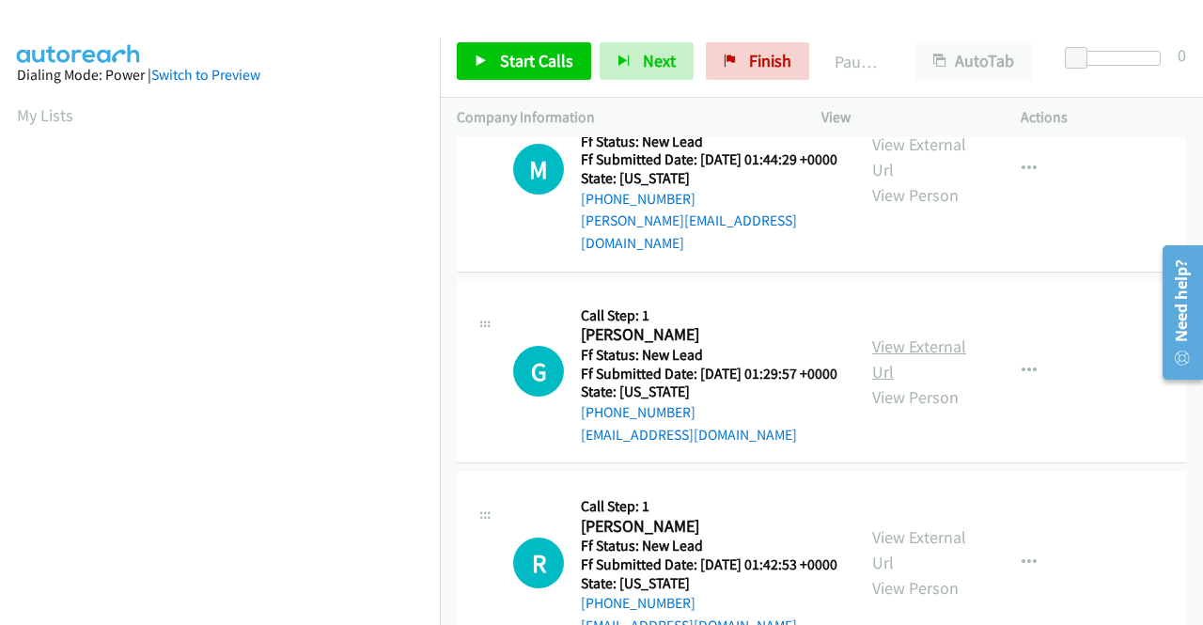
click at [903, 383] on link "View External Url" at bounding box center [919, 359] width 94 height 47
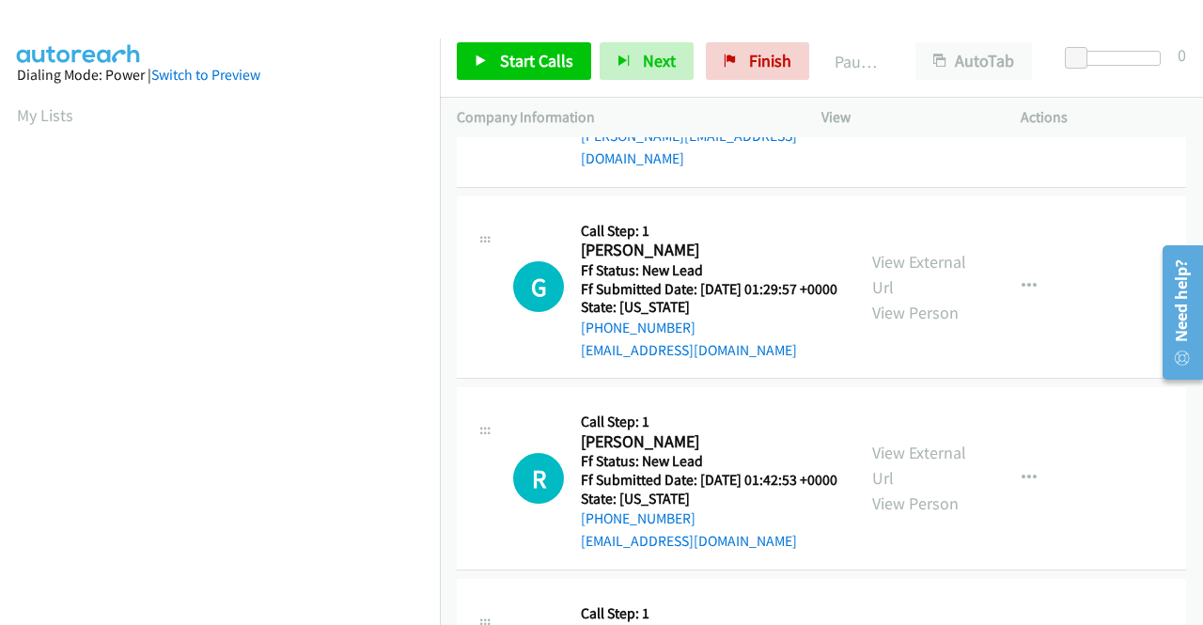
scroll to position [1410, 0]
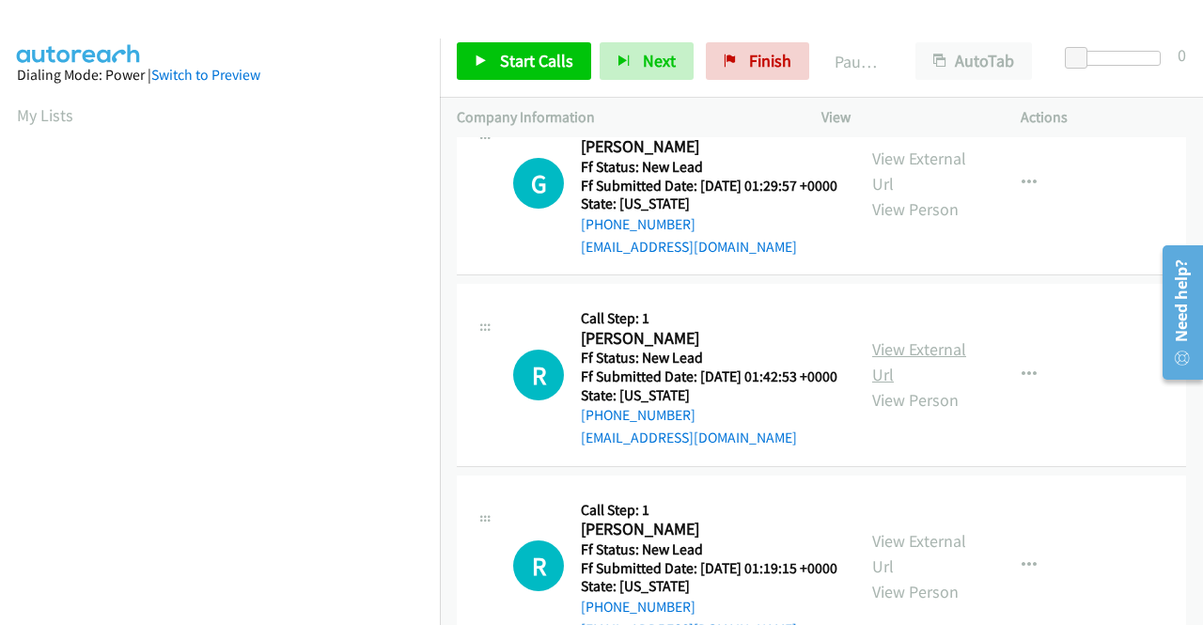
click at [884, 385] on link "View External Url" at bounding box center [919, 361] width 94 height 47
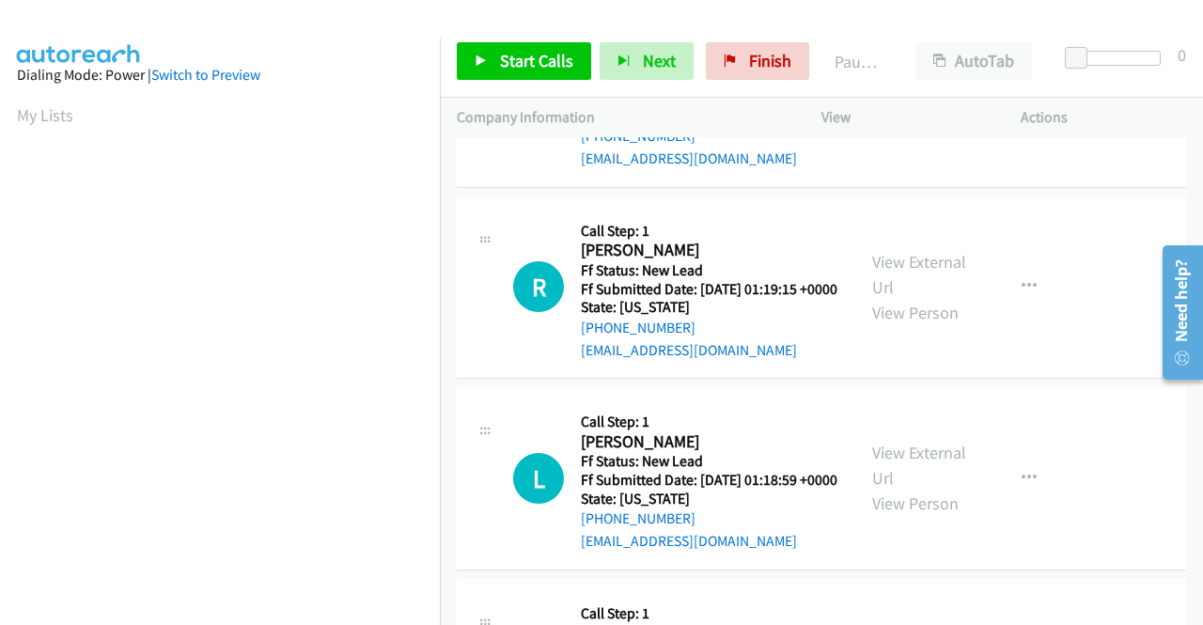
scroll to position [1692, 0]
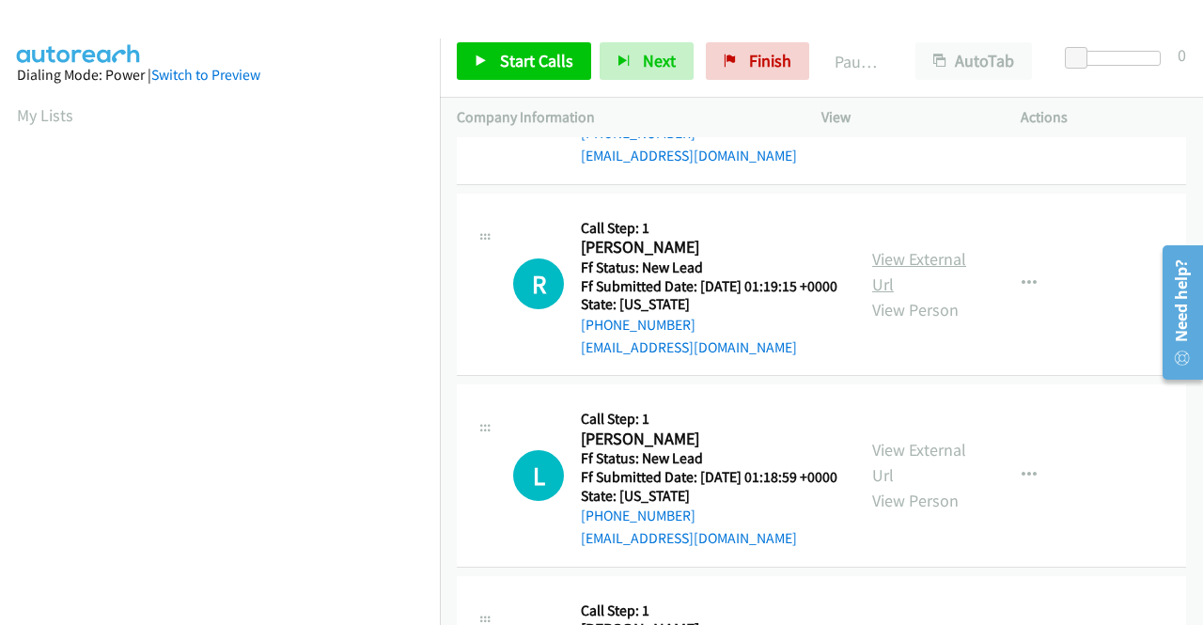
click at [901, 295] on link "View External Url" at bounding box center [919, 271] width 94 height 47
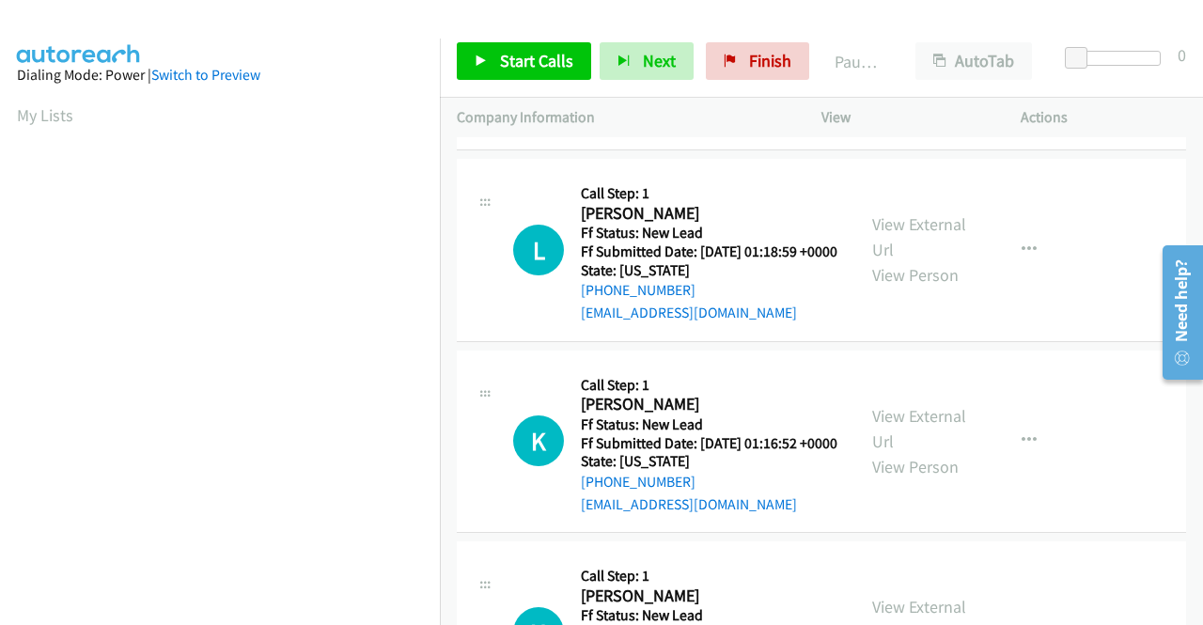
scroll to position [1974, 0]
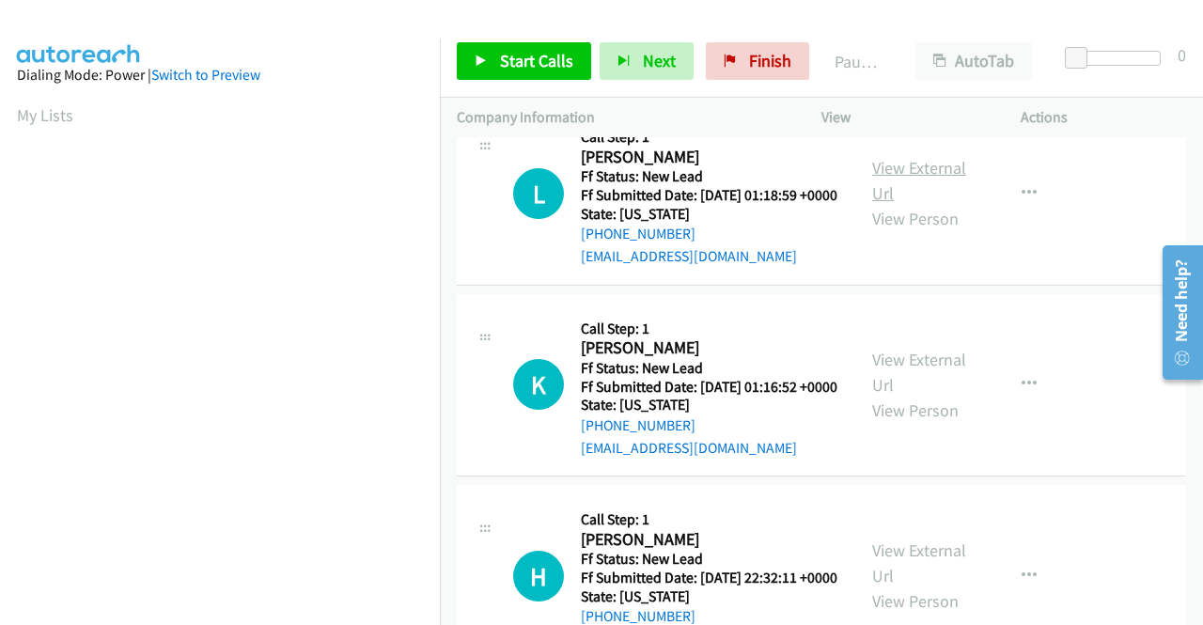
click at [901, 204] on link "View External Url" at bounding box center [919, 180] width 94 height 47
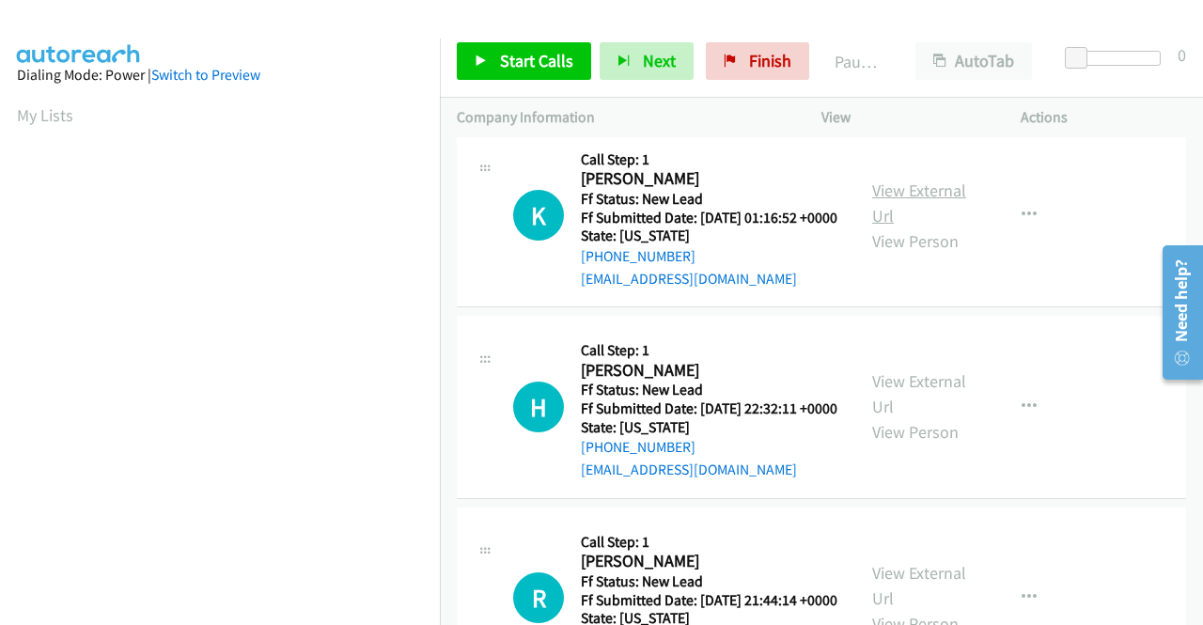
scroll to position [2162, 0]
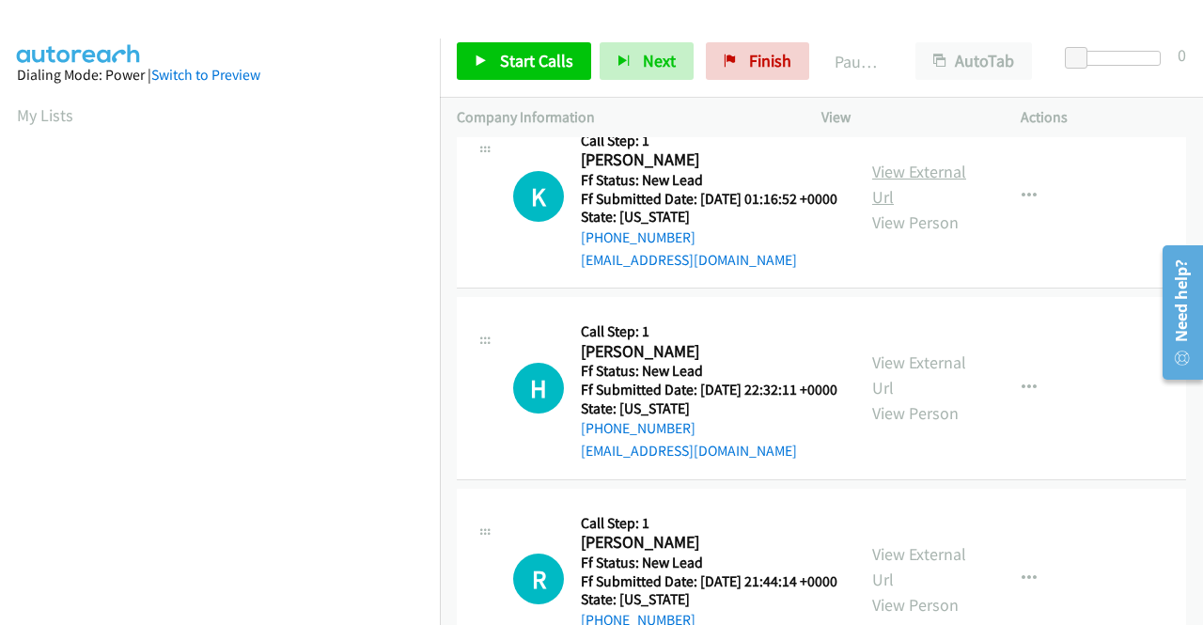
click at [898, 208] on link "View External Url" at bounding box center [919, 184] width 94 height 47
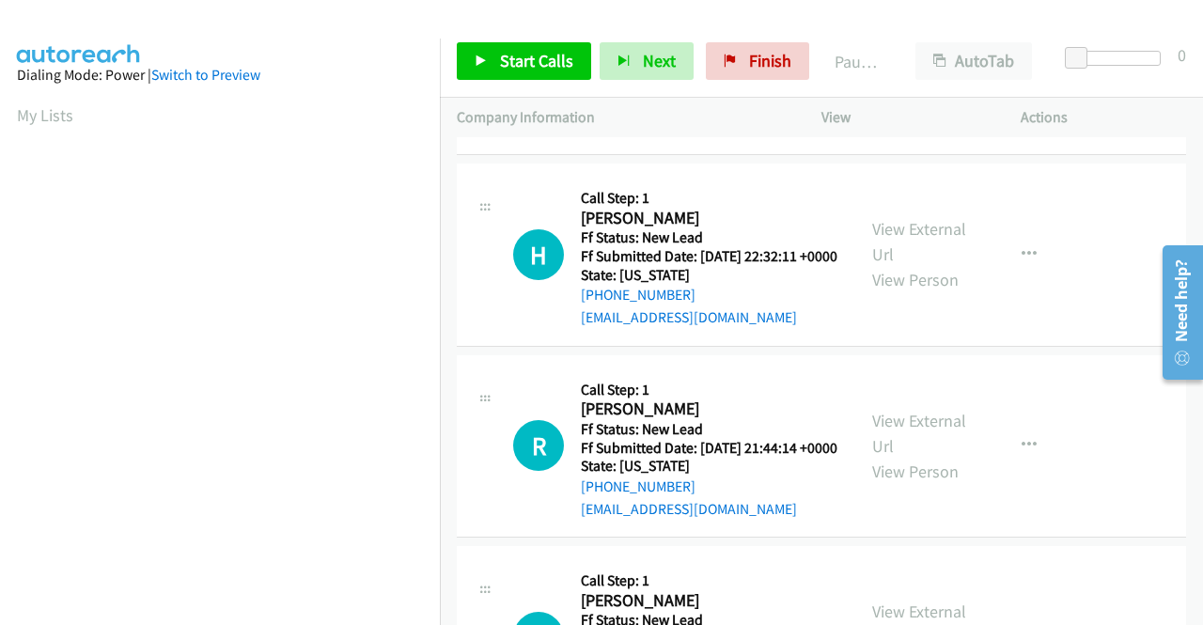
scroll to position [2350, 0]
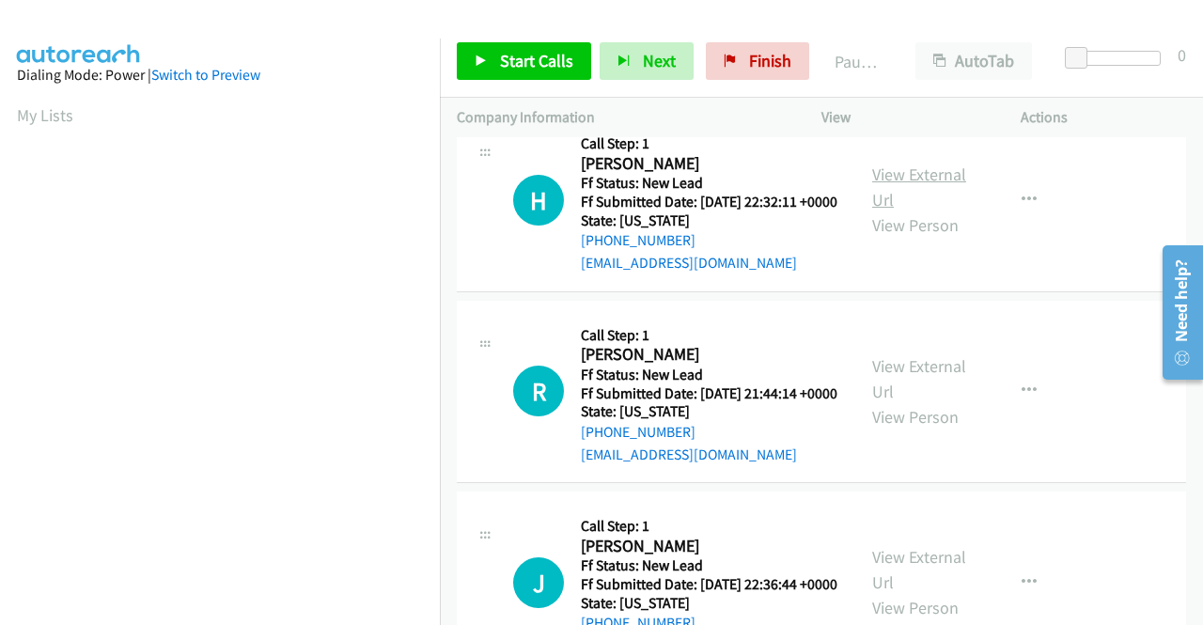
click at [877, 211] on link "View External Url" at bounding box center [919, 187] width 94 height 47
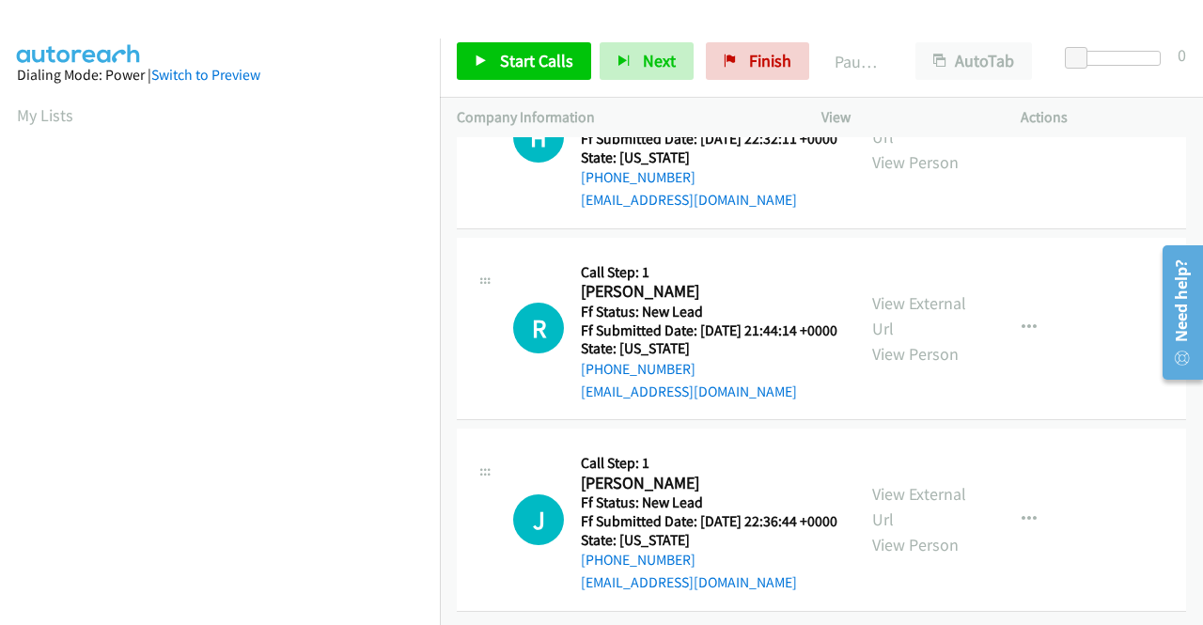
scroll to position [2538, 0]
click at [949, 339] on link "View External Url" at bounding box center [919, 315] width 94 height 47
click at [896, 483] on link "View External Url" at bounding box center [919, 506] width 94 height 47
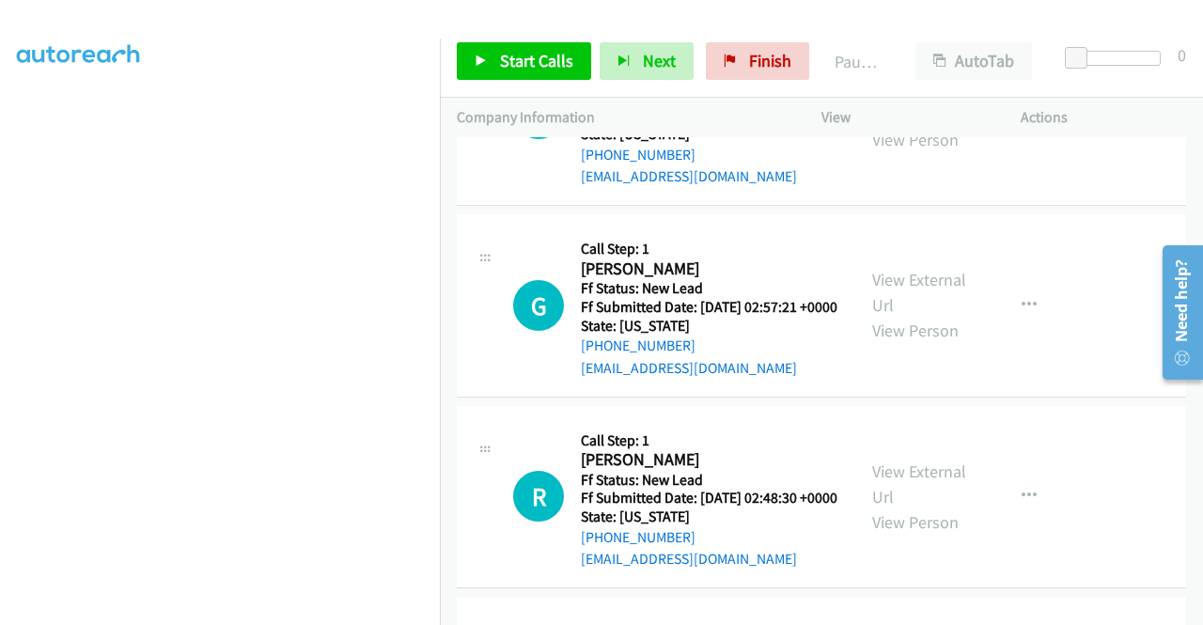
scroll to position [0, 0]
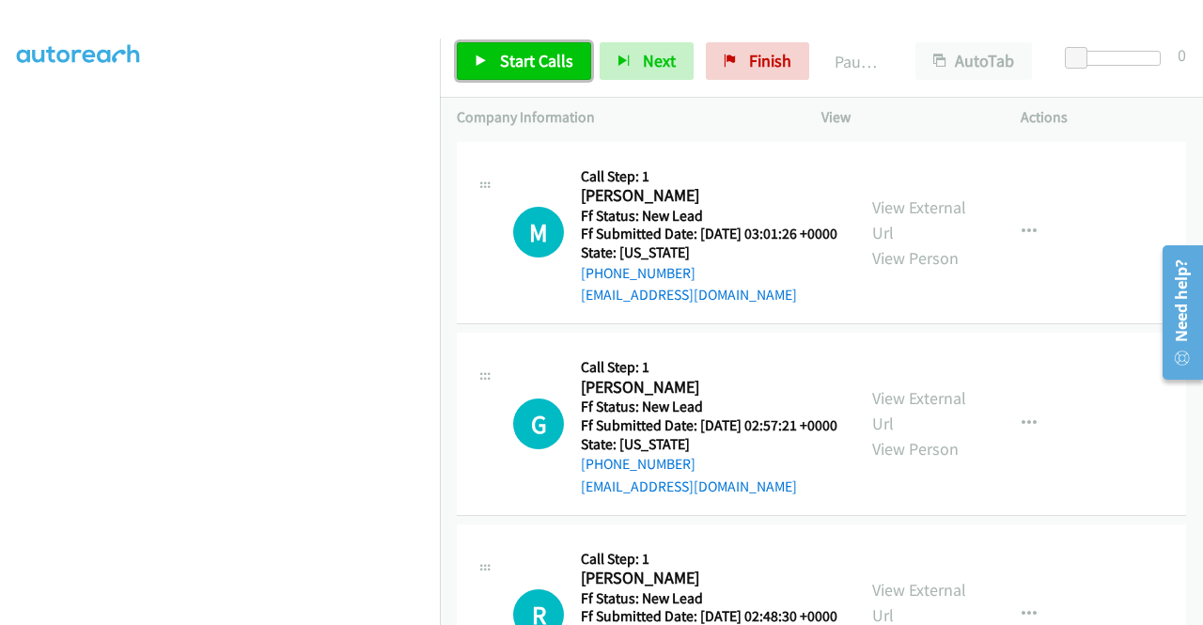
click at [528, 50] on span "Start Calls" at bounding box center [536, 61] width 73 height 22
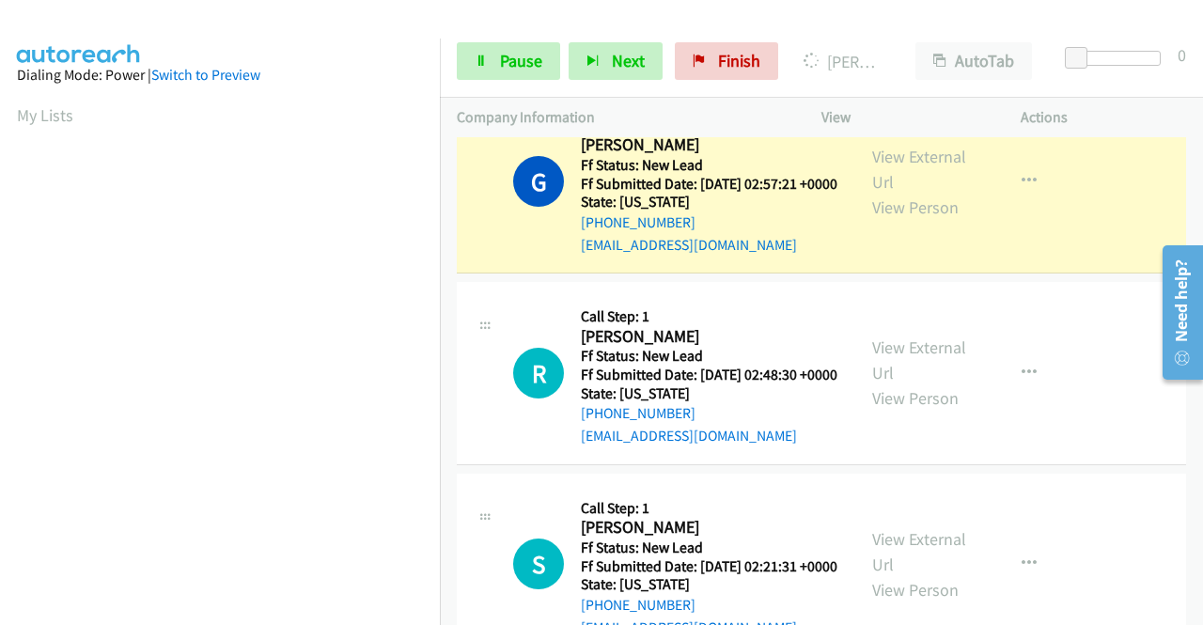
scroll to position [429, 0]
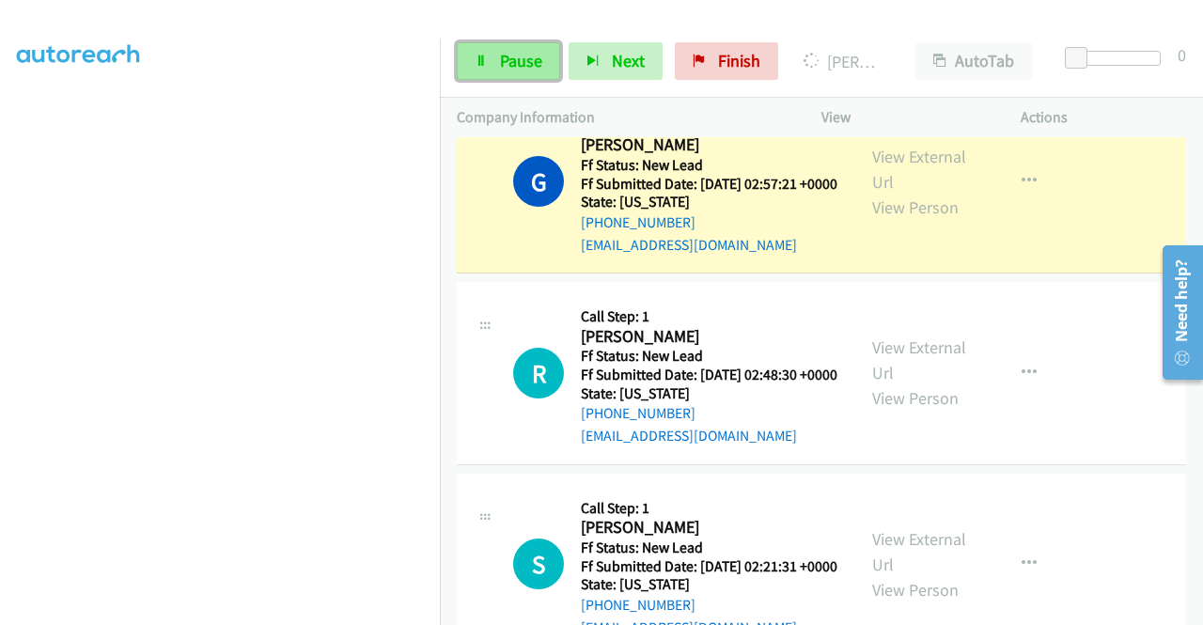
click at [534, 71] on span "Pause" at bounding box center [521, 61] width 42 height 22
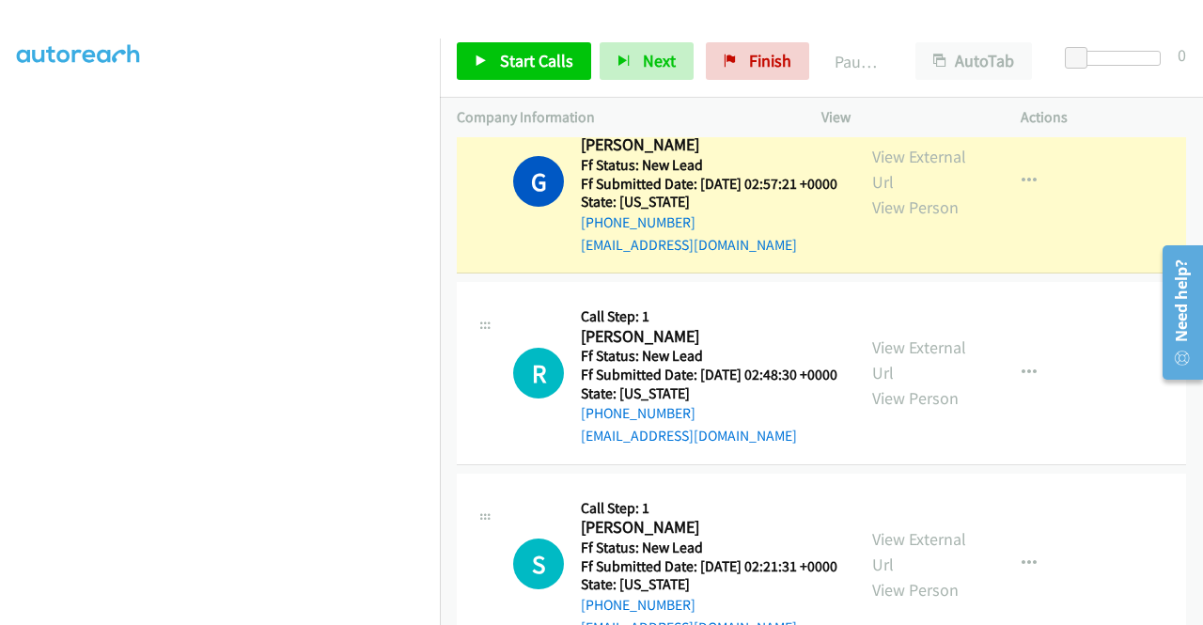
scroll to position [0, 0]
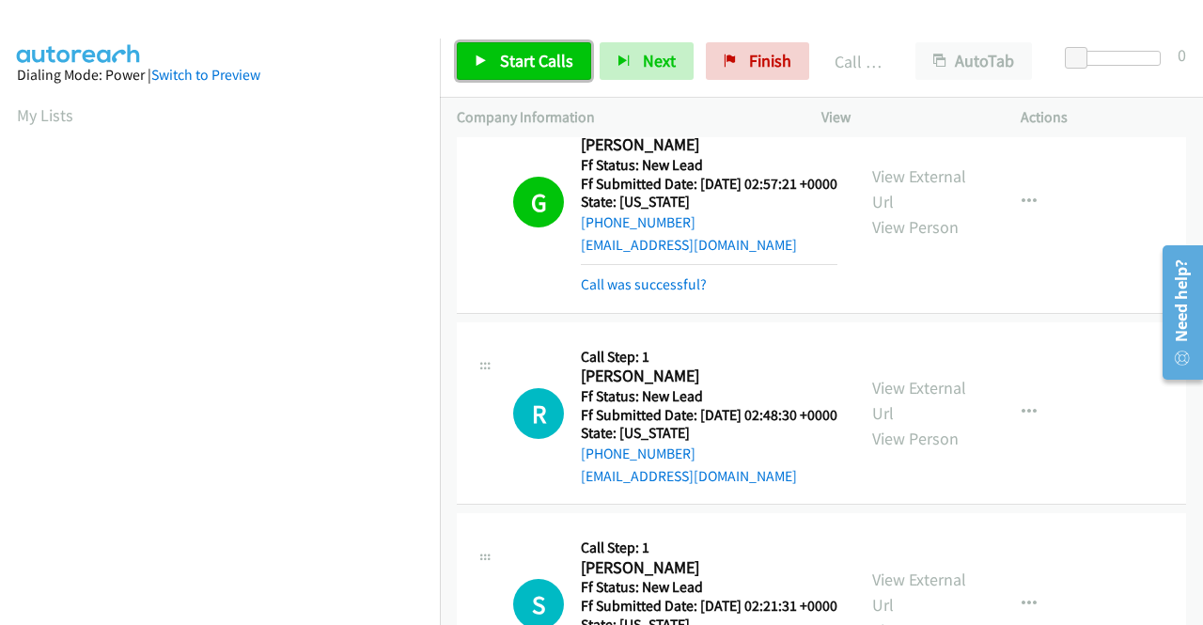
click at [513, 59] on span "Start Calls" at bounding box center [536, 61] width 73 height 22
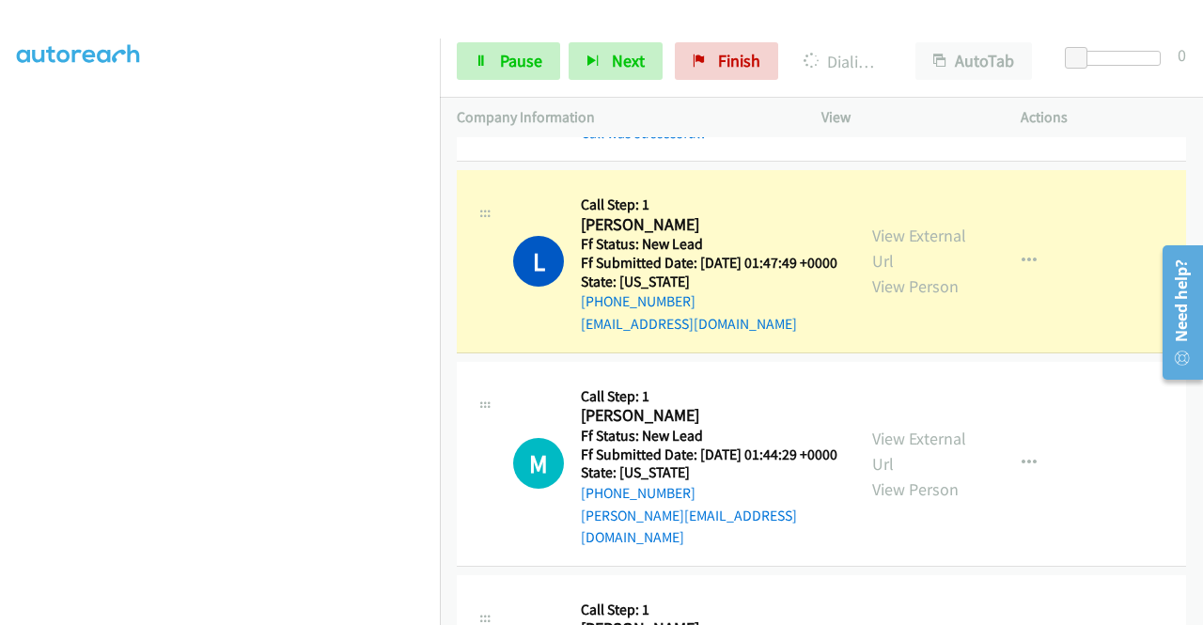
scroll to position [429, 0]
click at [519, 60] on span "Pause" at bounding box center [521, 61] width 42 height 22
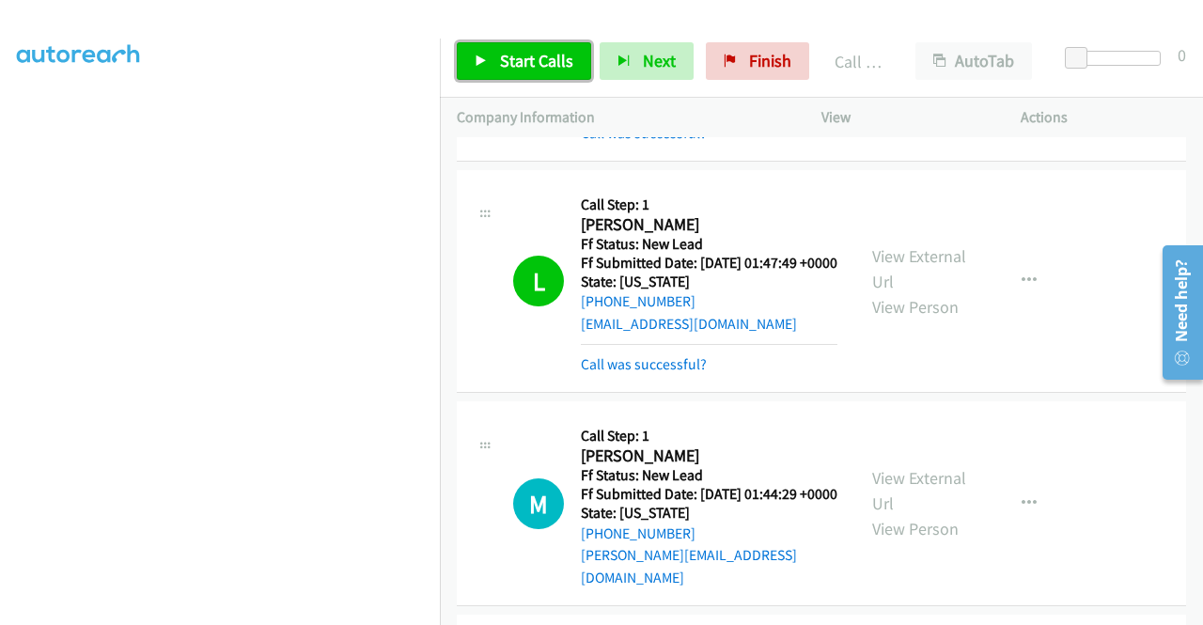
click at [553, 61] on span "Start Calls" at bounding box center [536, 61] width 73 height 22
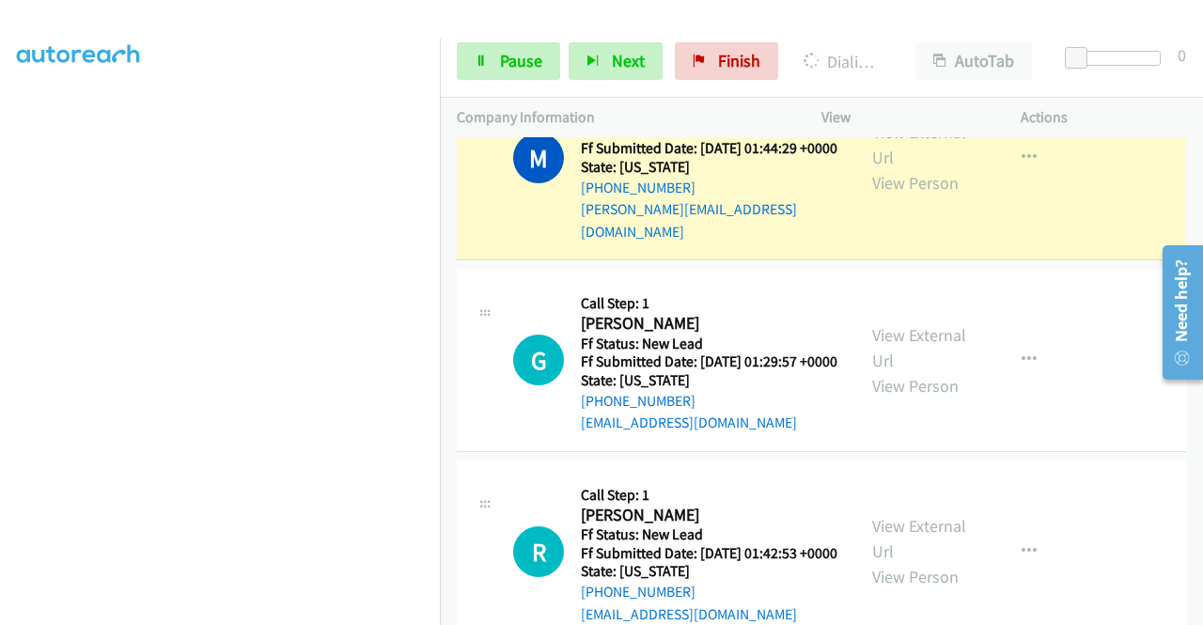
scroll to position [1504, 0]
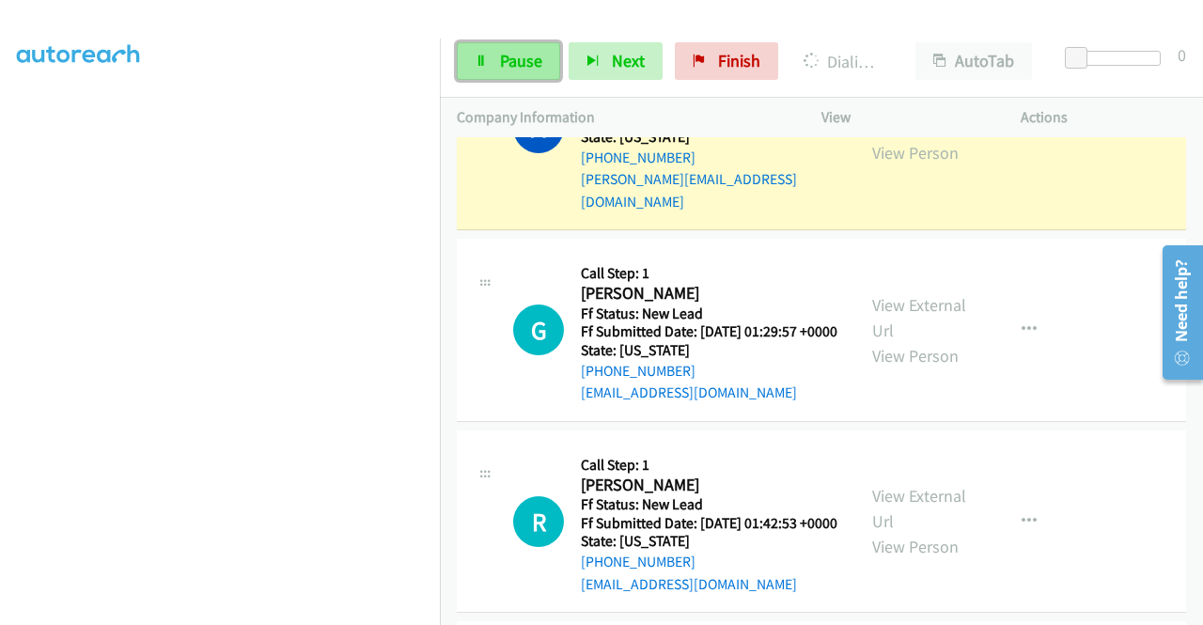
click at [523, 69] on span "Pause" at bounding box center [521, 61] width 42 height 22
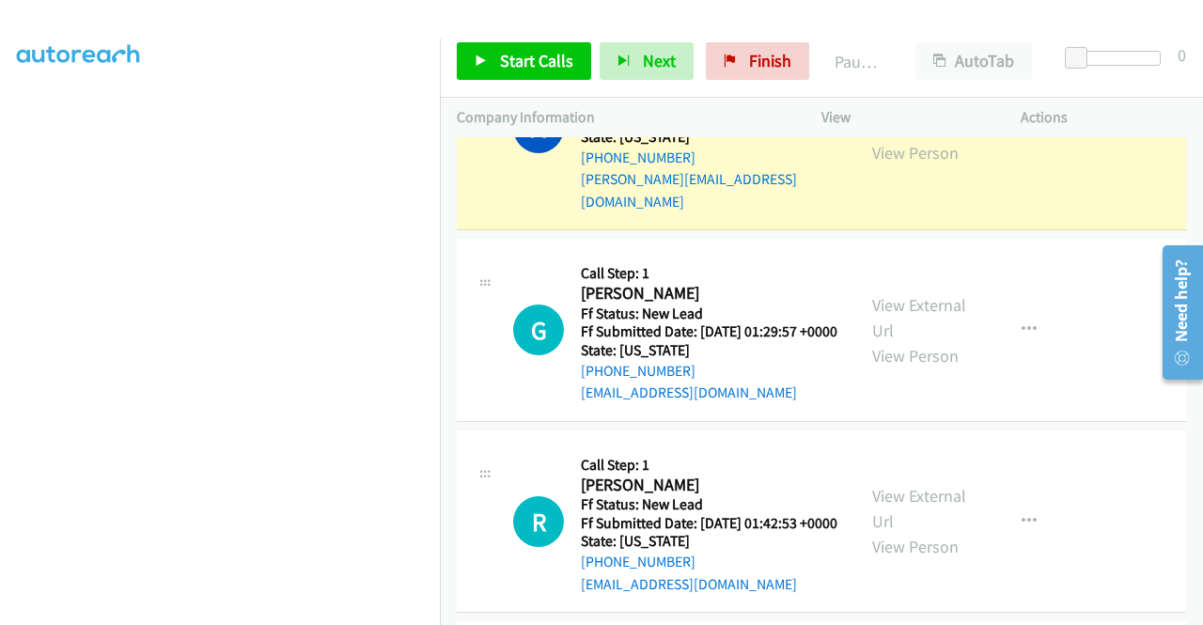
scroll to position [147, 0]
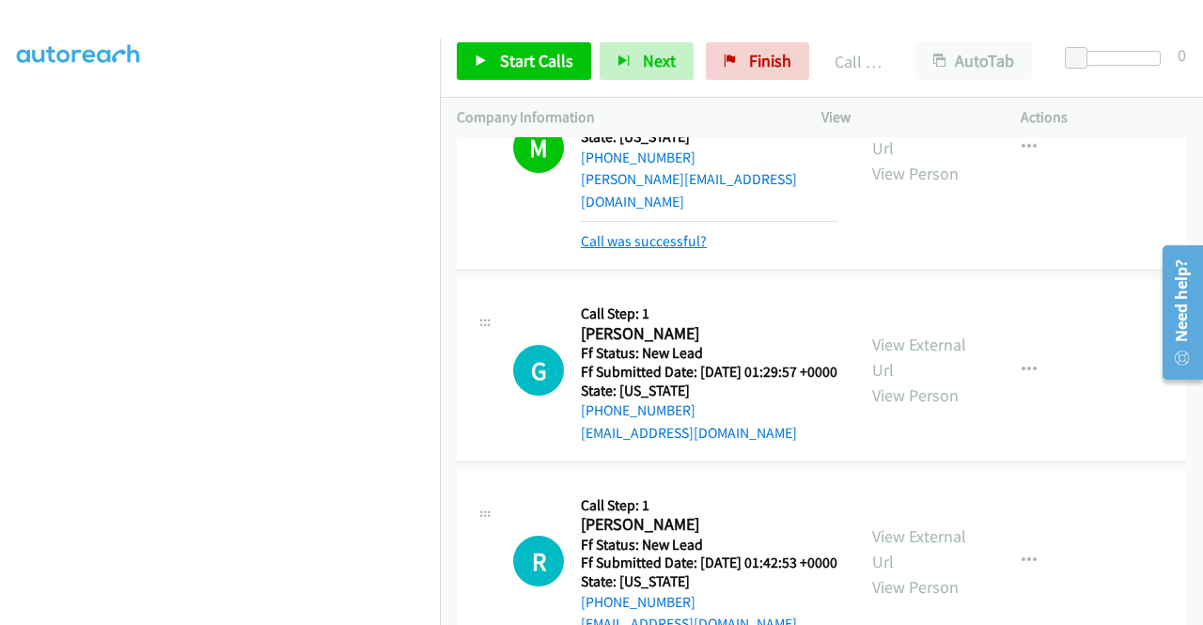
click at [650, 250] on link "Call was successful?" at bounding box center [644, 241] width 126 height 18
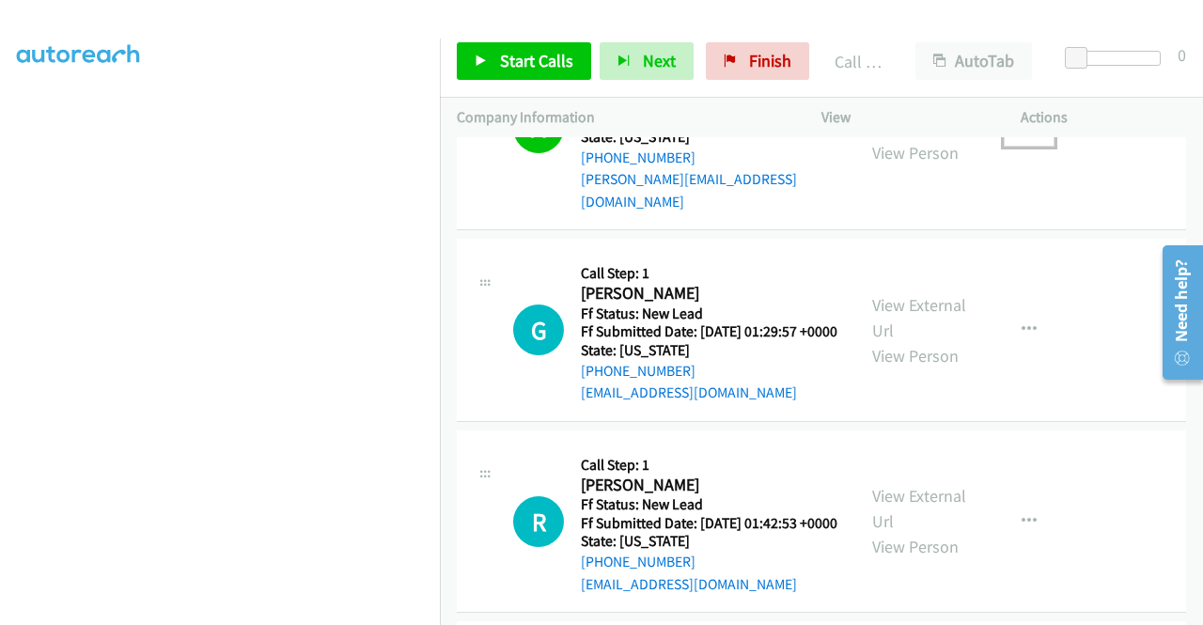
click at [1016, 147] on button "button" at bounding box center [1029, 128] width 51 height 38
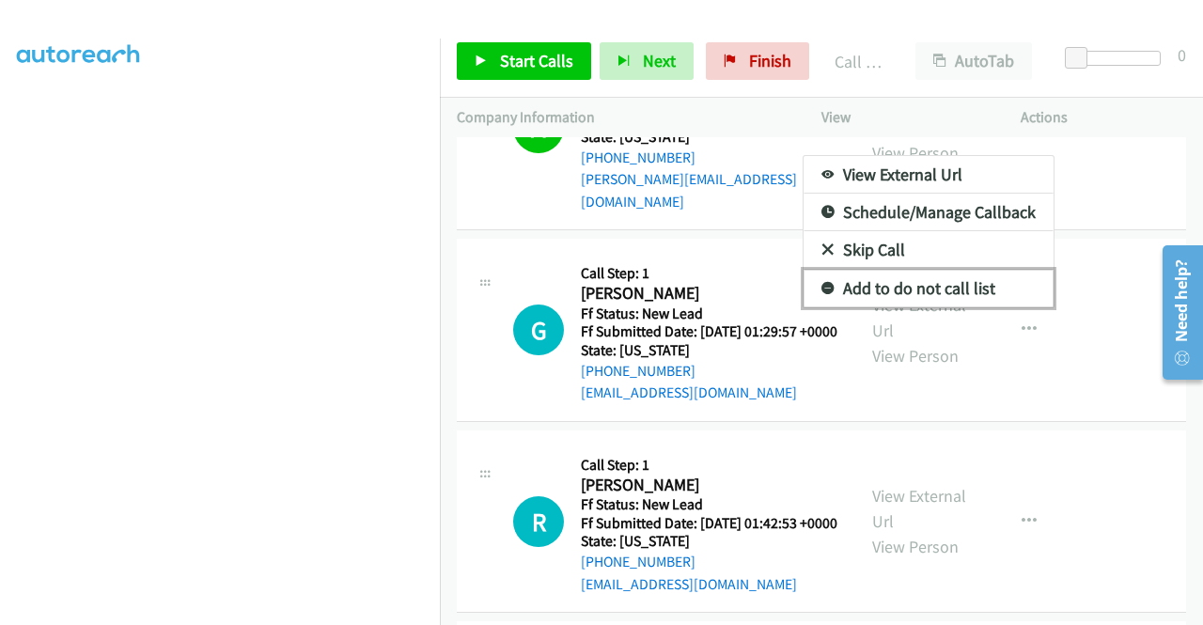
click at [929, 307] on link "Add to do not call list" at bounding box center [929, 289] width 250 height 38
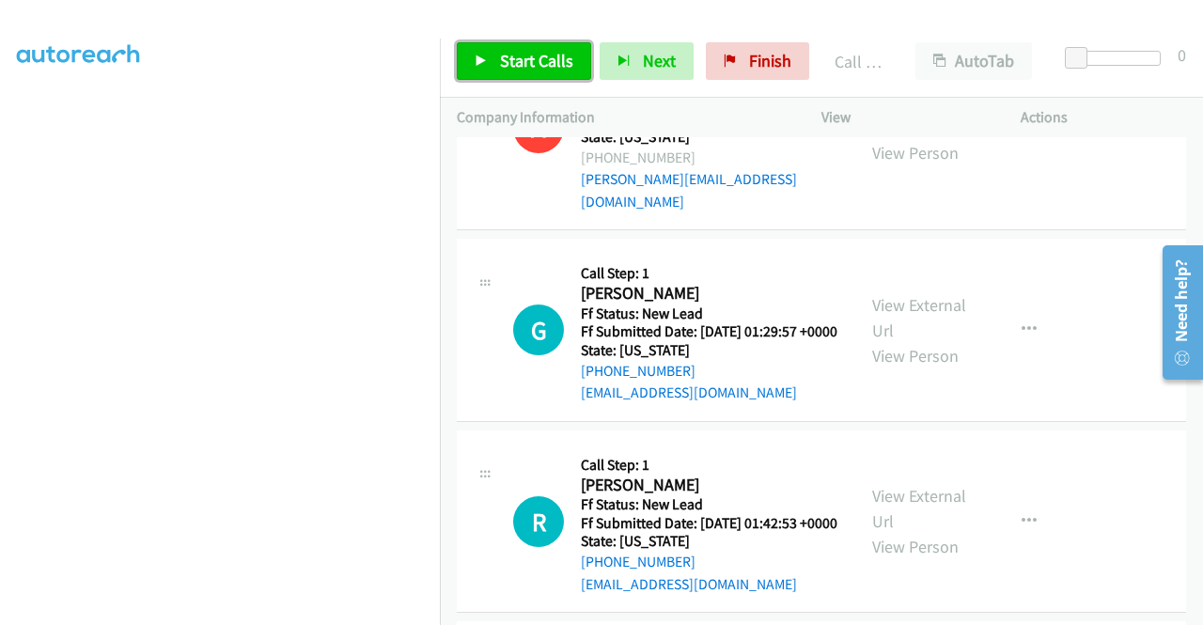
click at [536, 71] on span "Start Calls" at bounding box center [536, 61] width 73 height 22
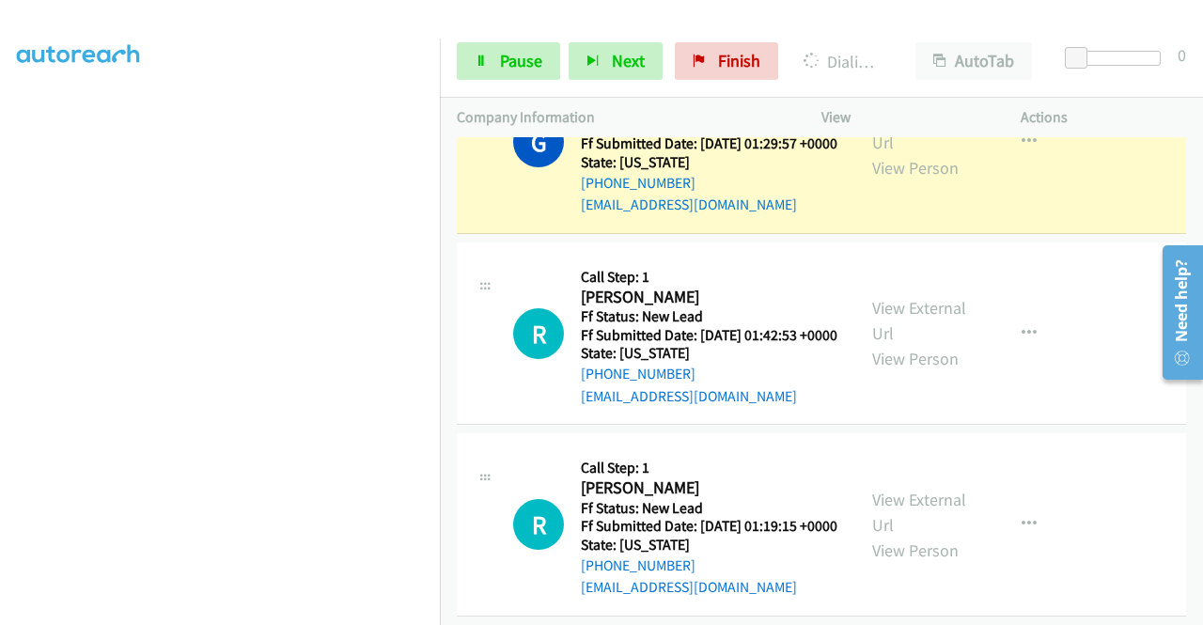
scroll to position [429, 0]
click at [511, 57] on span "Pause" at bounding box center [521, 61] width 42 height 22
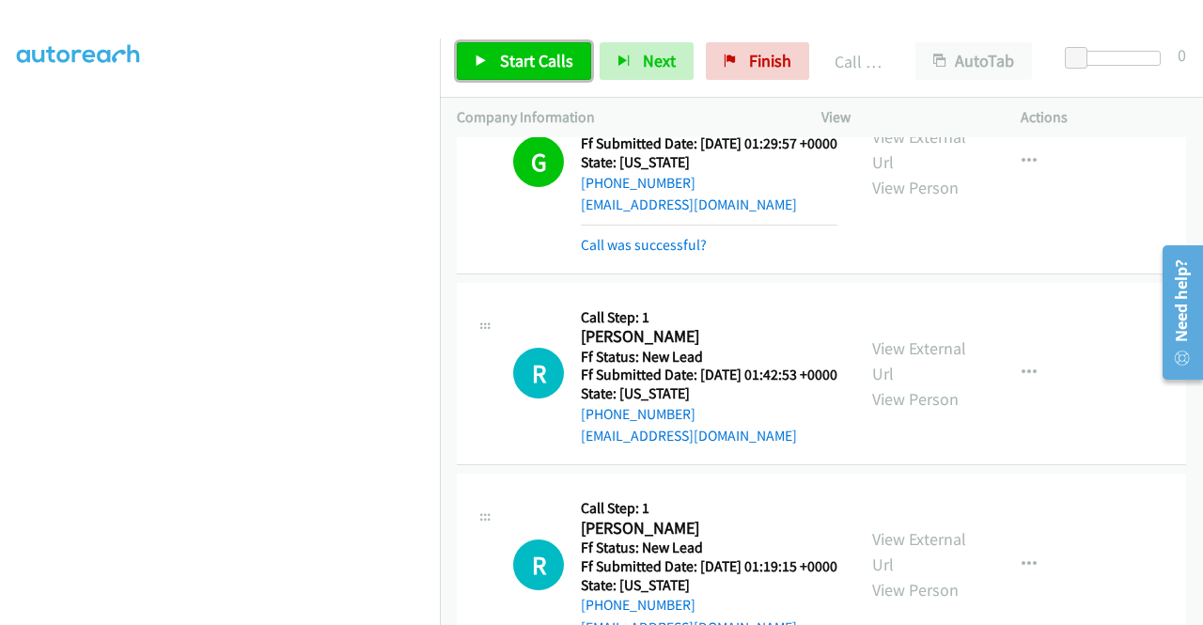
click at [485, 69] on link "Start Calls" at bounding box center [524, 61] width 134 height 38
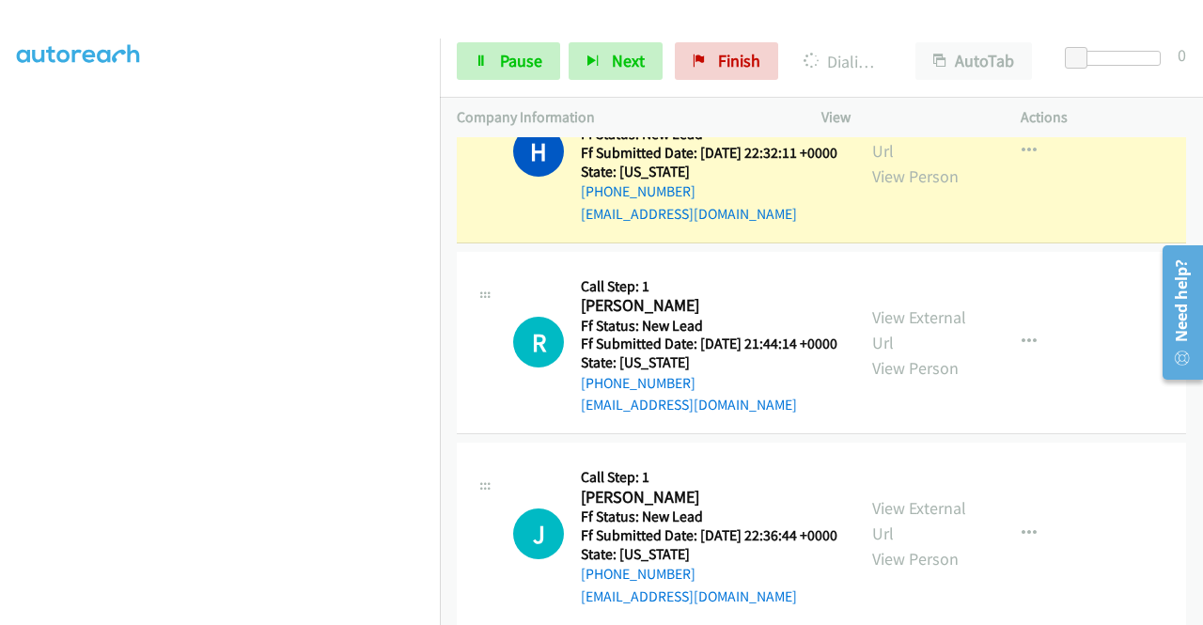
scroll to position [2934, 0]
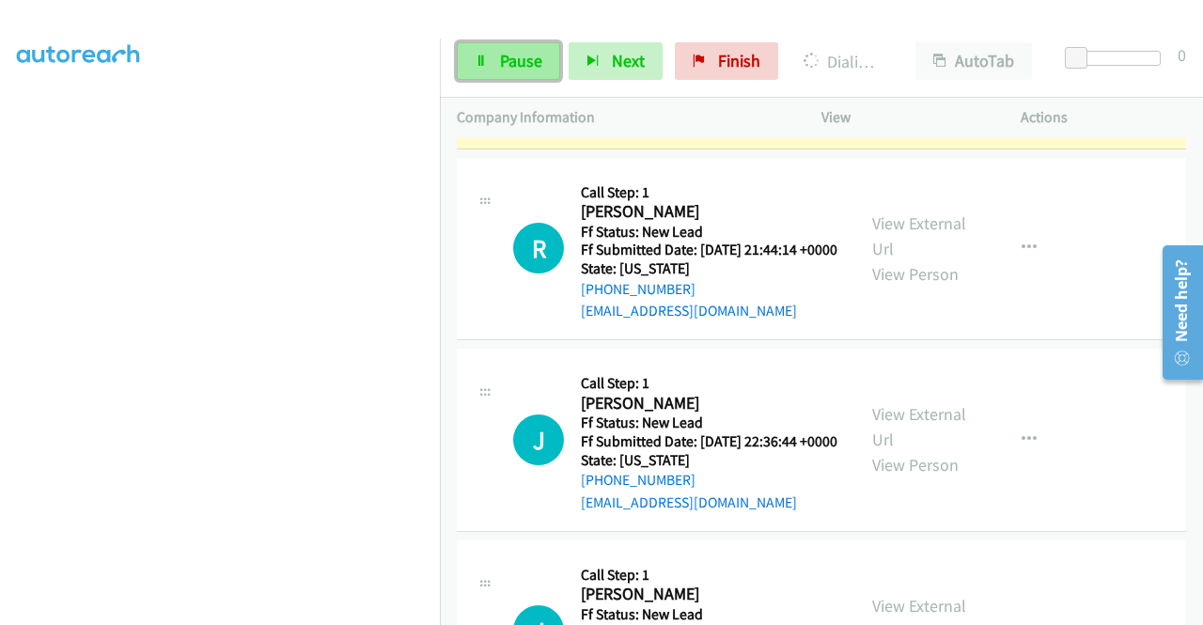
click at [528, 71] on link "Pause" at bounding box center [508, 61] width 103 height 38
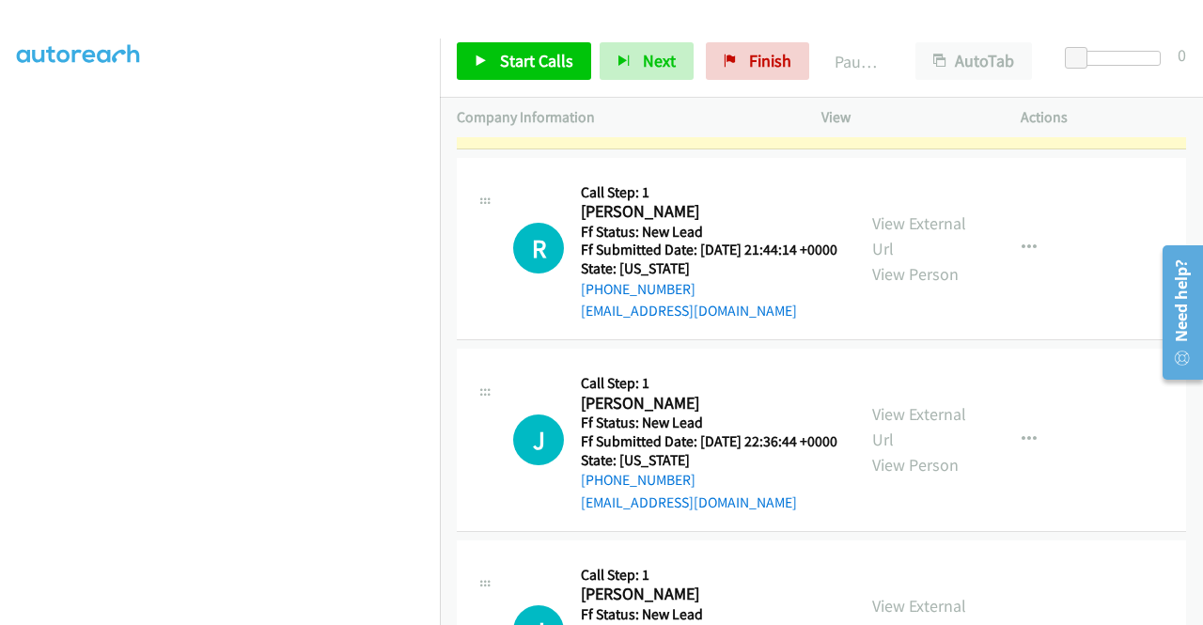
scroll to position [0, 0]
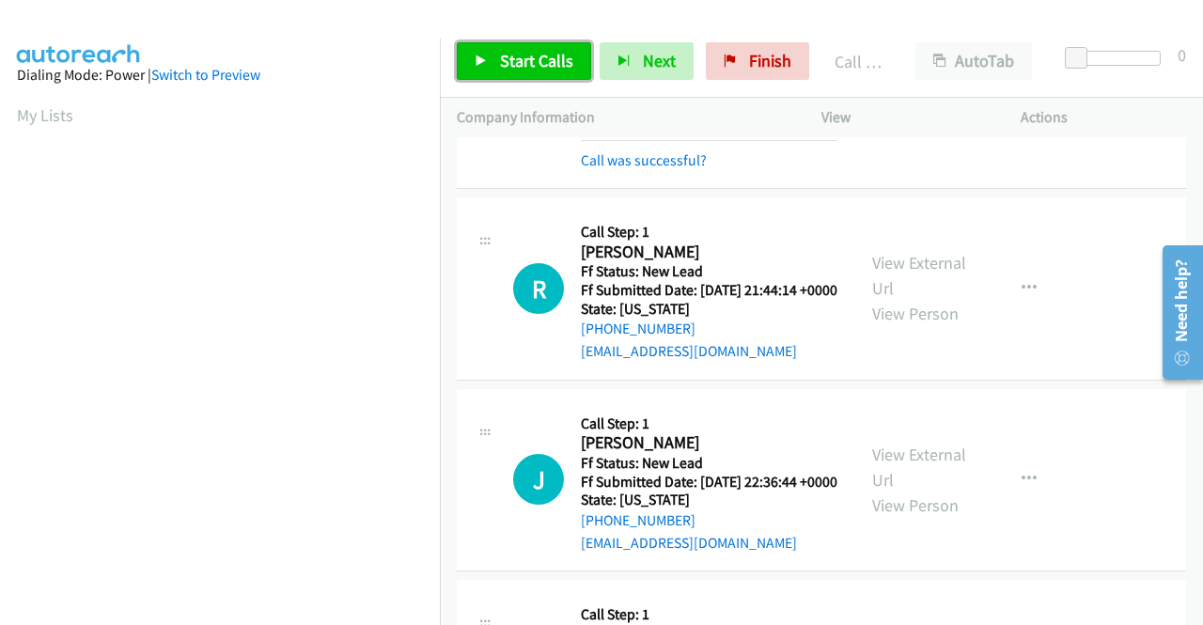
click at [538, 76] on link "Start Calls" at bounding box center [524, 61] width 134 height 38
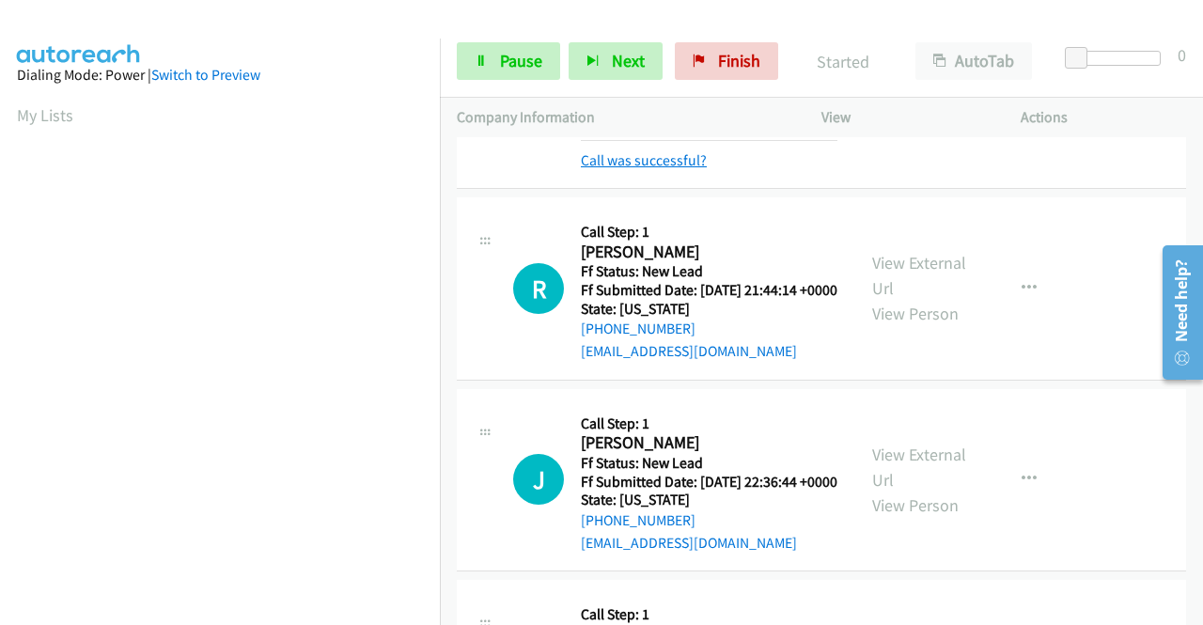
click at [696, 169] on link "Call was successful?" at bounding box center [644, 160] width 126 height 18
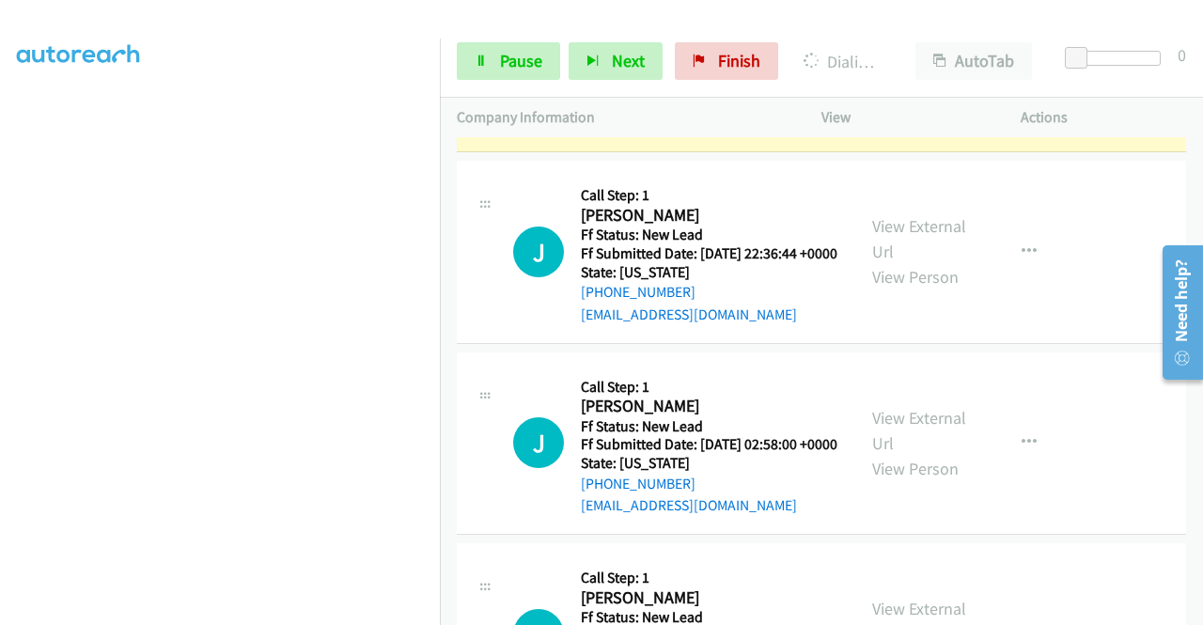
scroll to position [414, 0]
click at [518, 50] on span "Pause" at bounding box center [521, 61] width 42 height 22
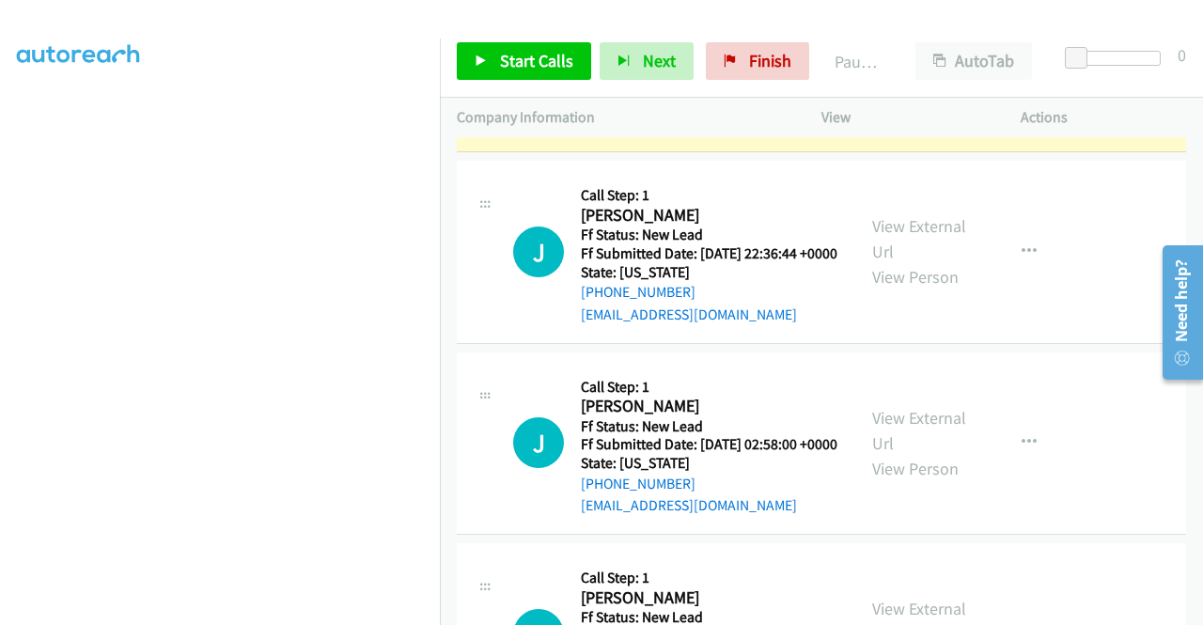
scroll to position [0, 0]
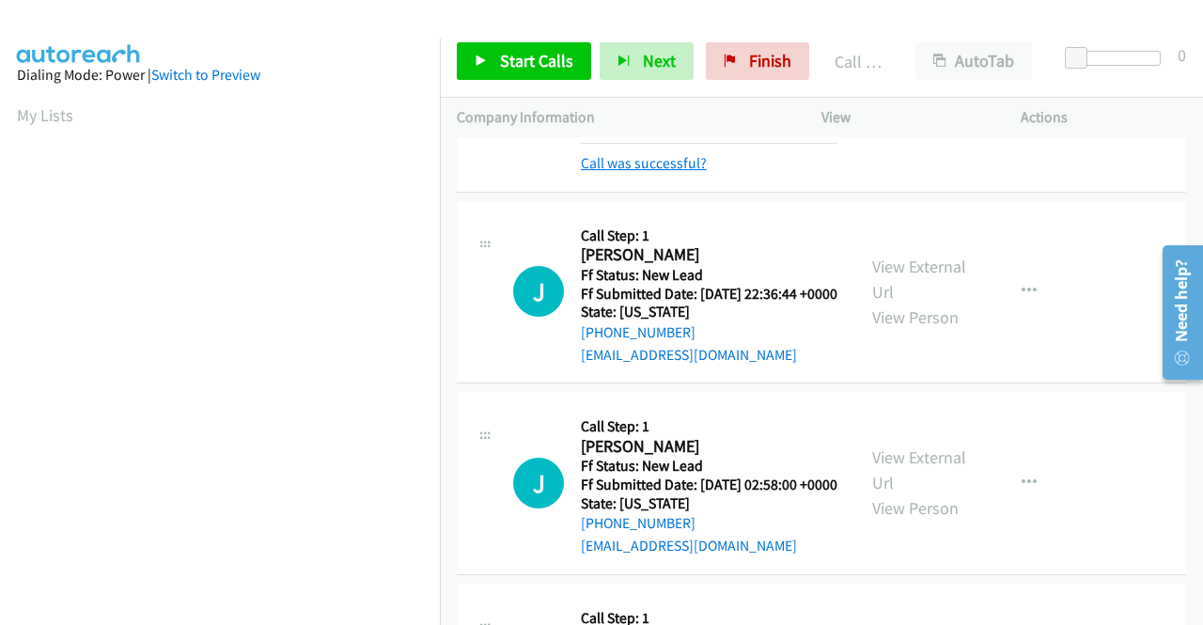
click at [630, 172] on link "Call was successful?" at bounding box center [644, 163] width 126 height 18
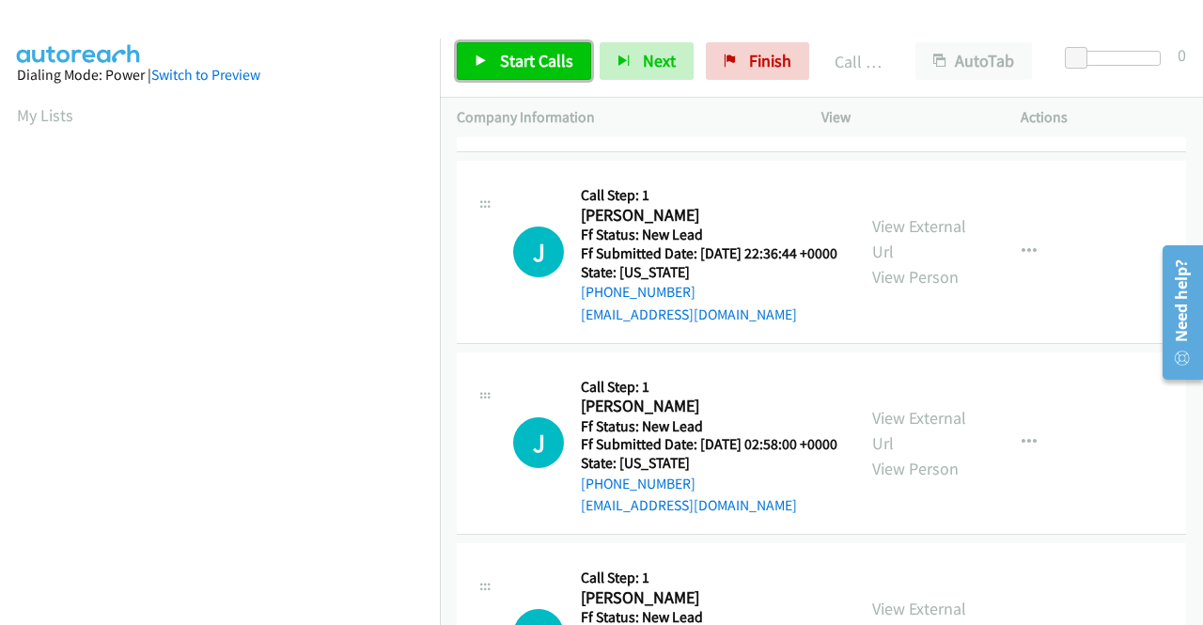
click at [526, 47] on link "Start Calls" at bounding box center [524, 61] width 134 height 38
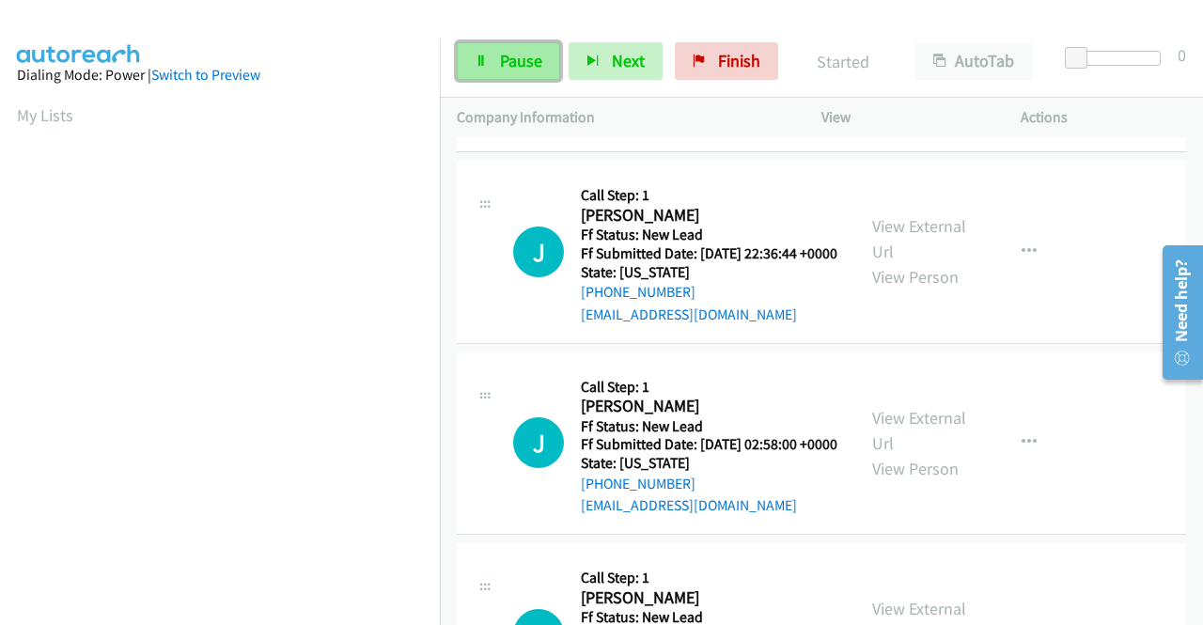
click at [517, 59] on span "Pause" at bounding box center [521, 61] width 42 height 22
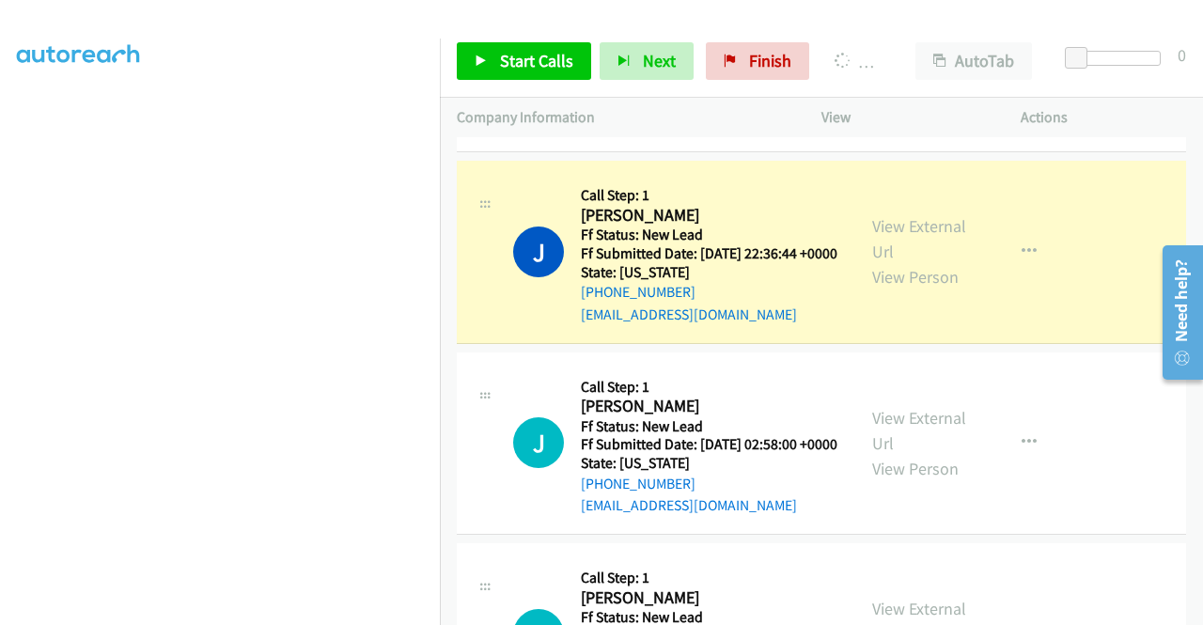
scroll to position [429, 0]
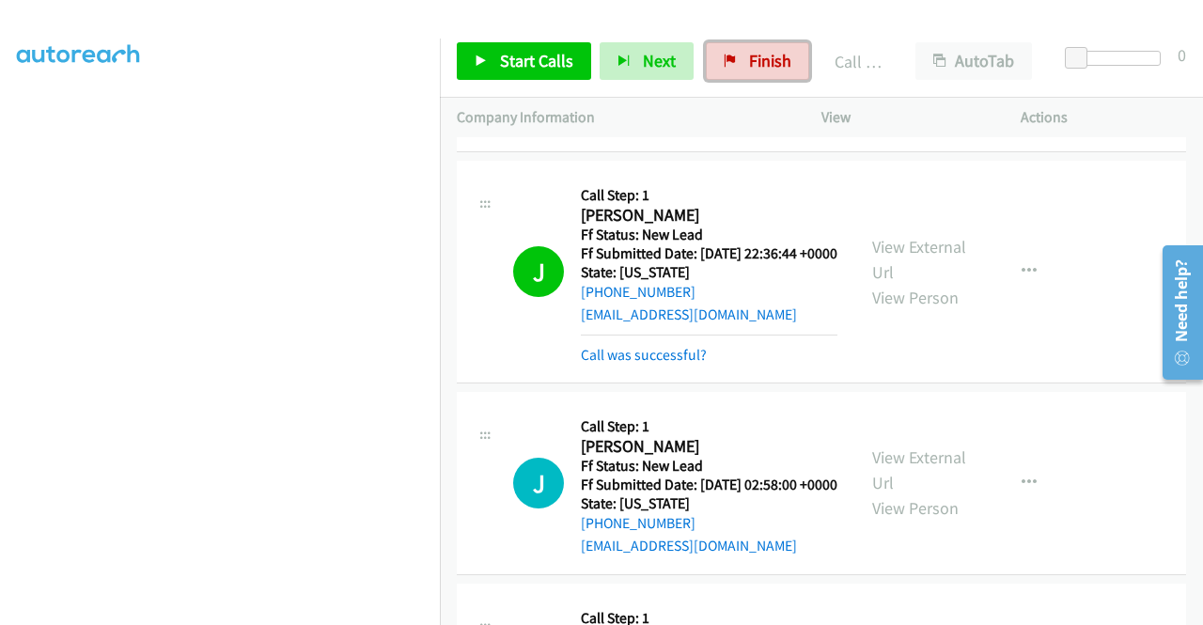
drag, startPoint x: 741, startPoint y: 63, endPoint x: 656, endPoint y: 94, distance: 90.1
click at [741, 63] on link "Finish" at bounding box center [757, 61] width 103 height 38
